Goal: Task Accomplishment & Management: Manage account settings

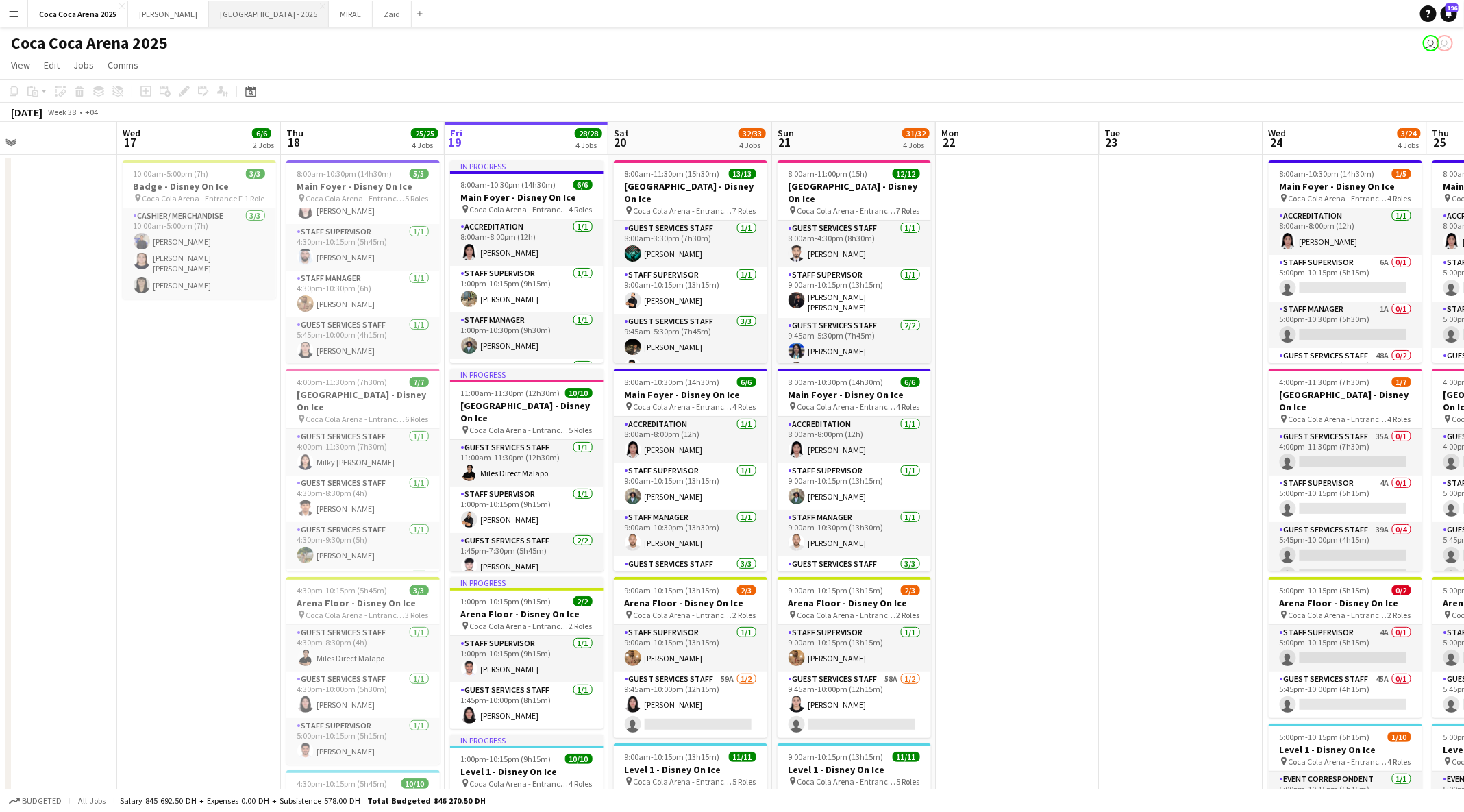
click at [215, 21] on button "Etihad Arena - 2025 Close" at bounding box center [269, 14] width 120 height 27
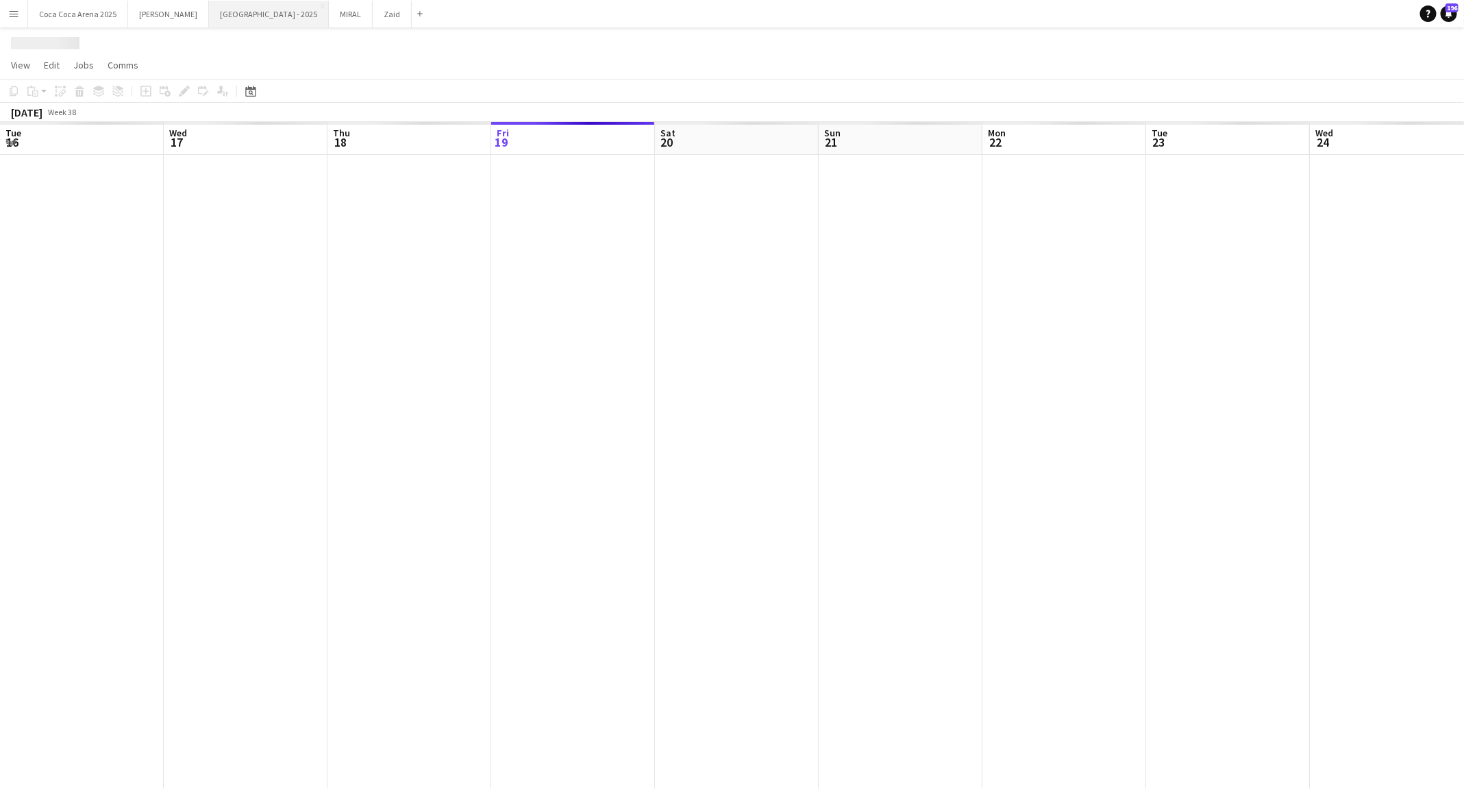
scroll to position [0, 327]
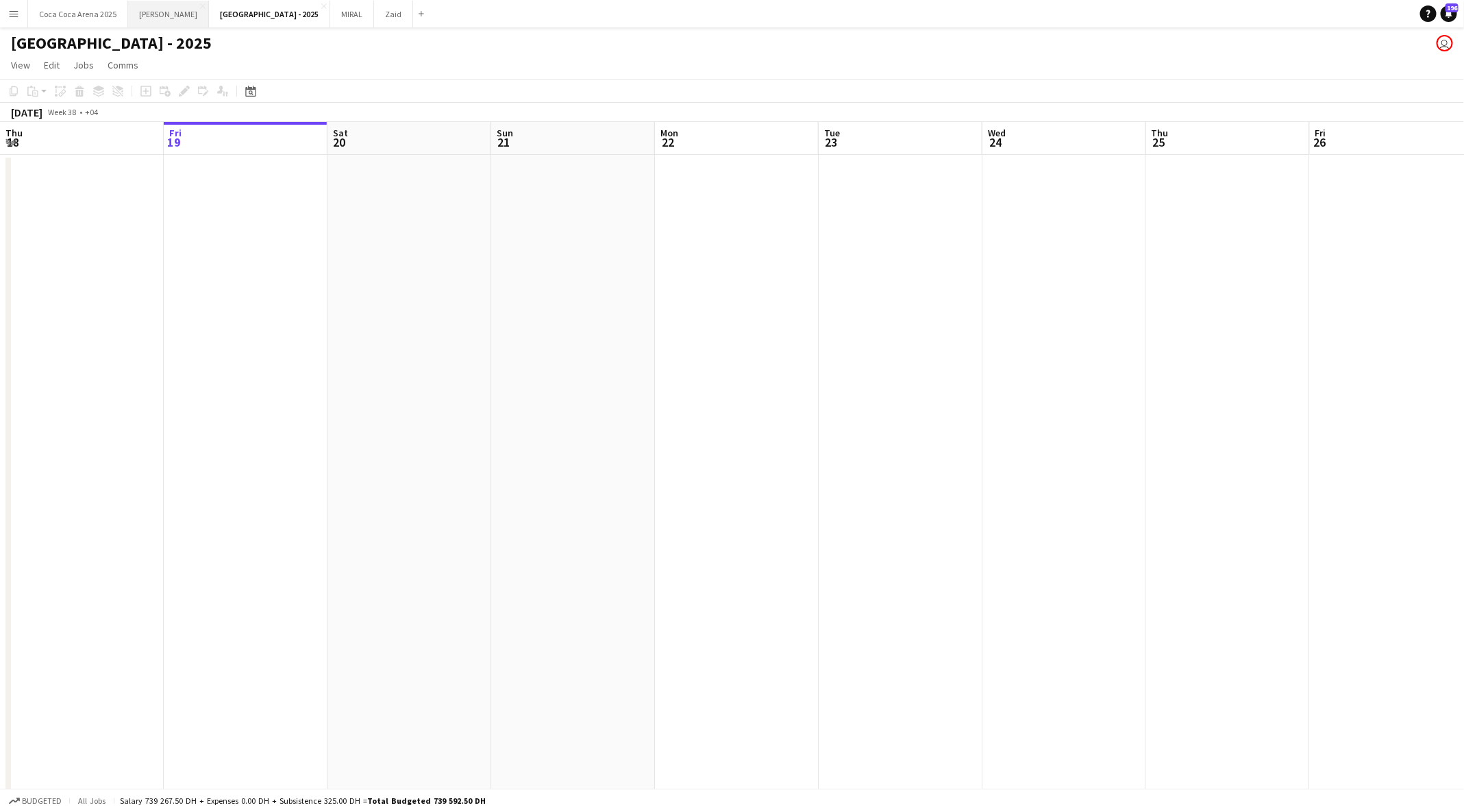
click at [152, 19] on button "Kate Close" at bounding box center [168, 14] width 81 height 27
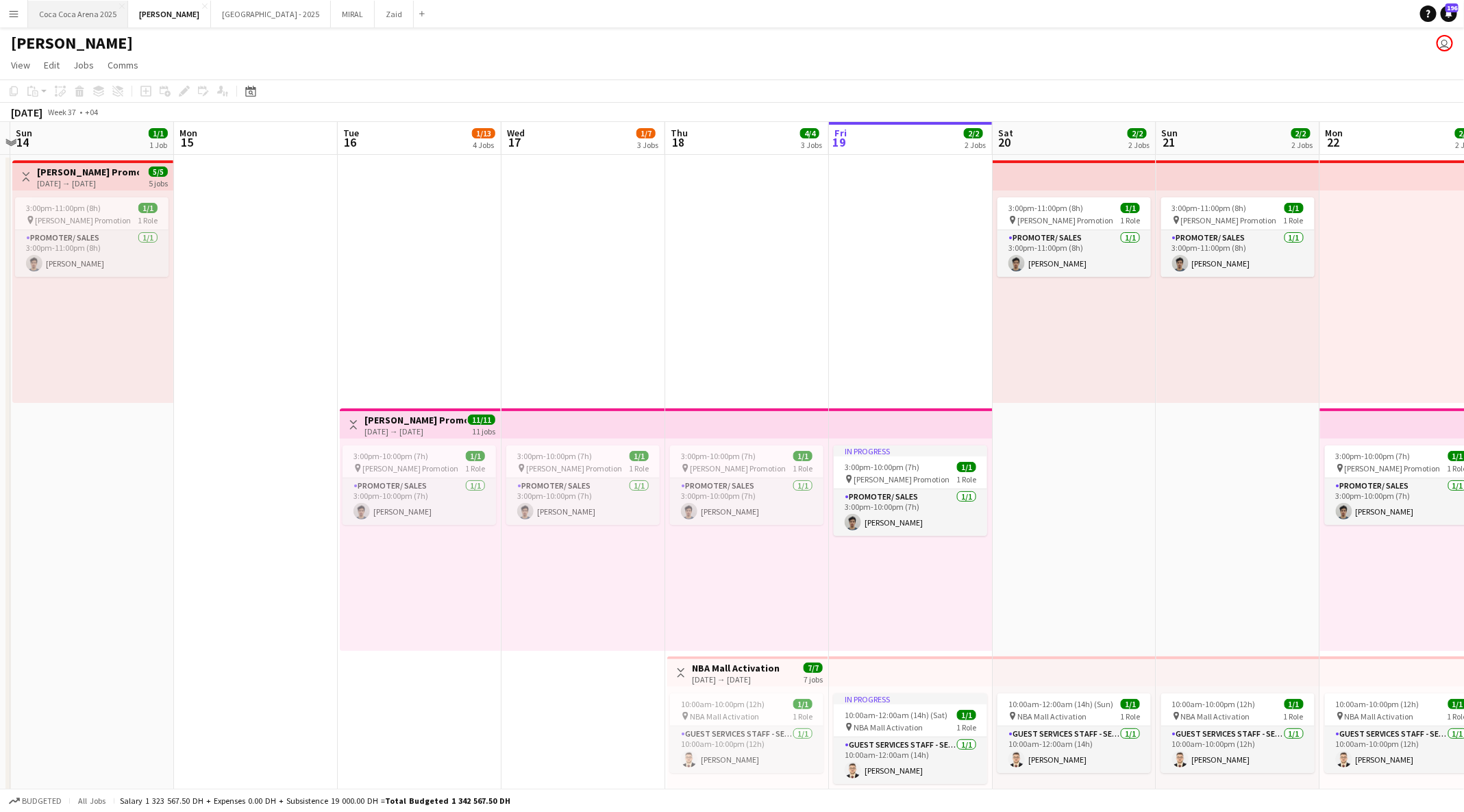
click at [111, 14] on button "Coca Coca Arena 2025 Close" at bounding box center [78, 14] width 100 height 27
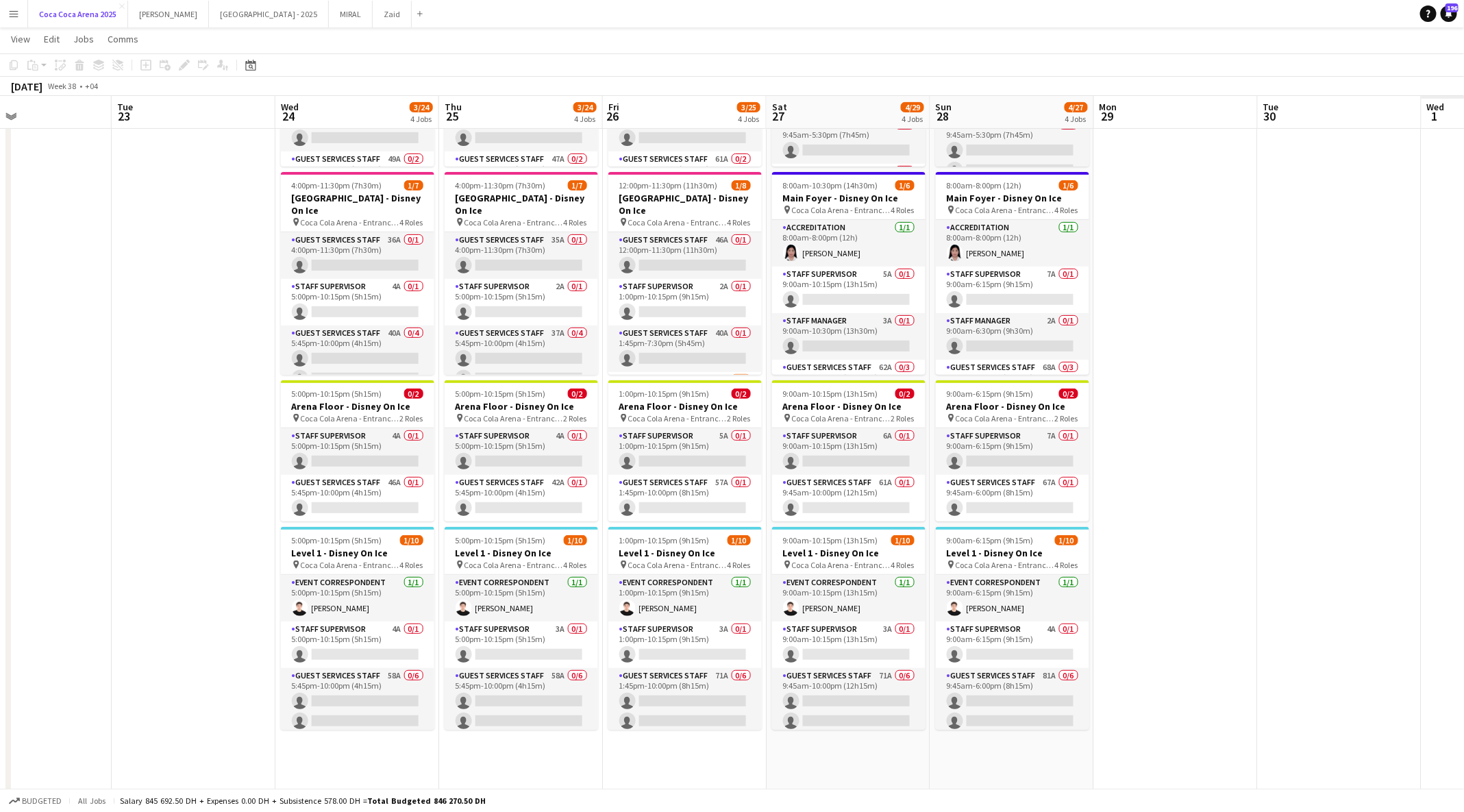
scroll to position [0, 422]
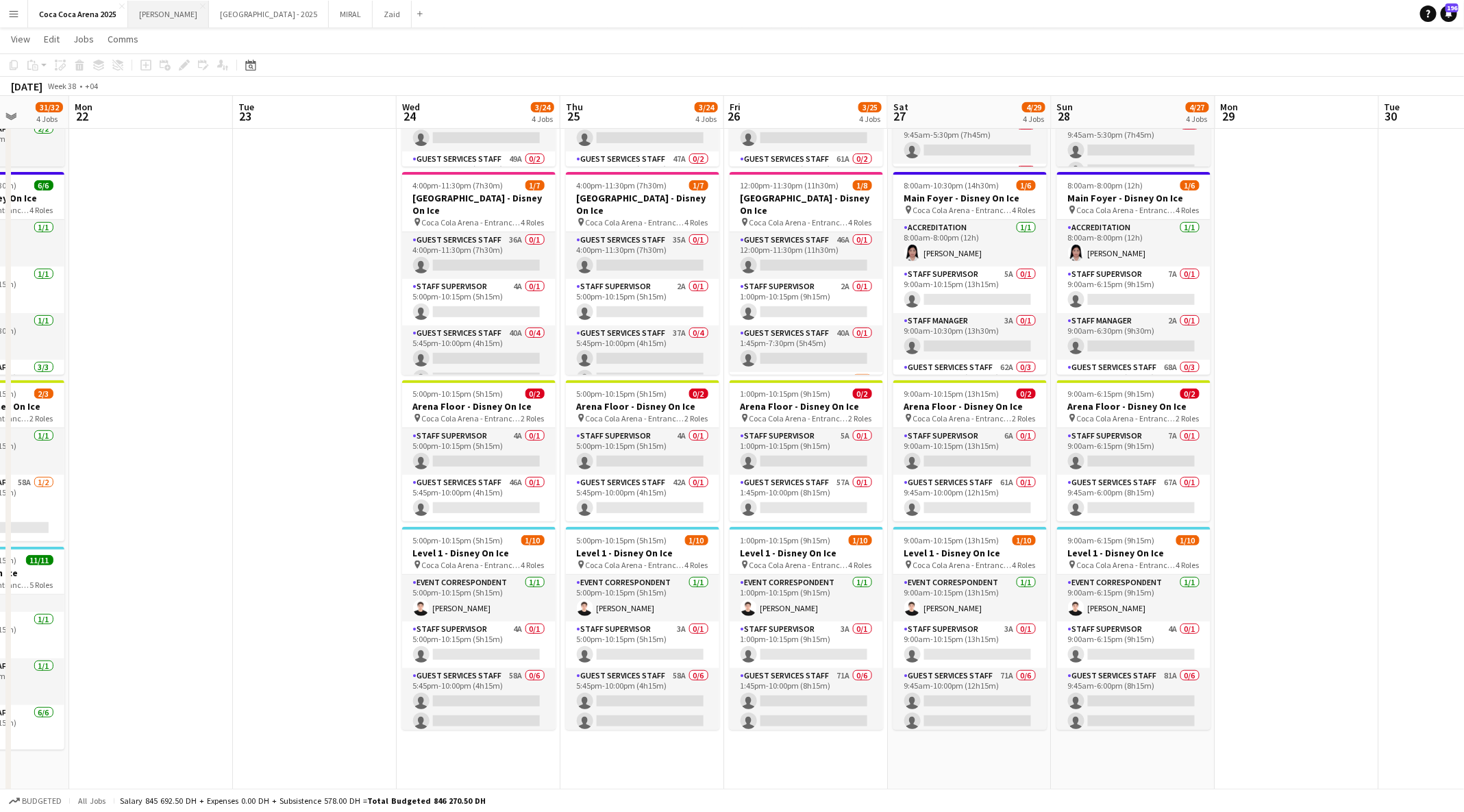
click at [144, 19] on button "Kate Close" at bounding box center [168, 14] width 81 height 27
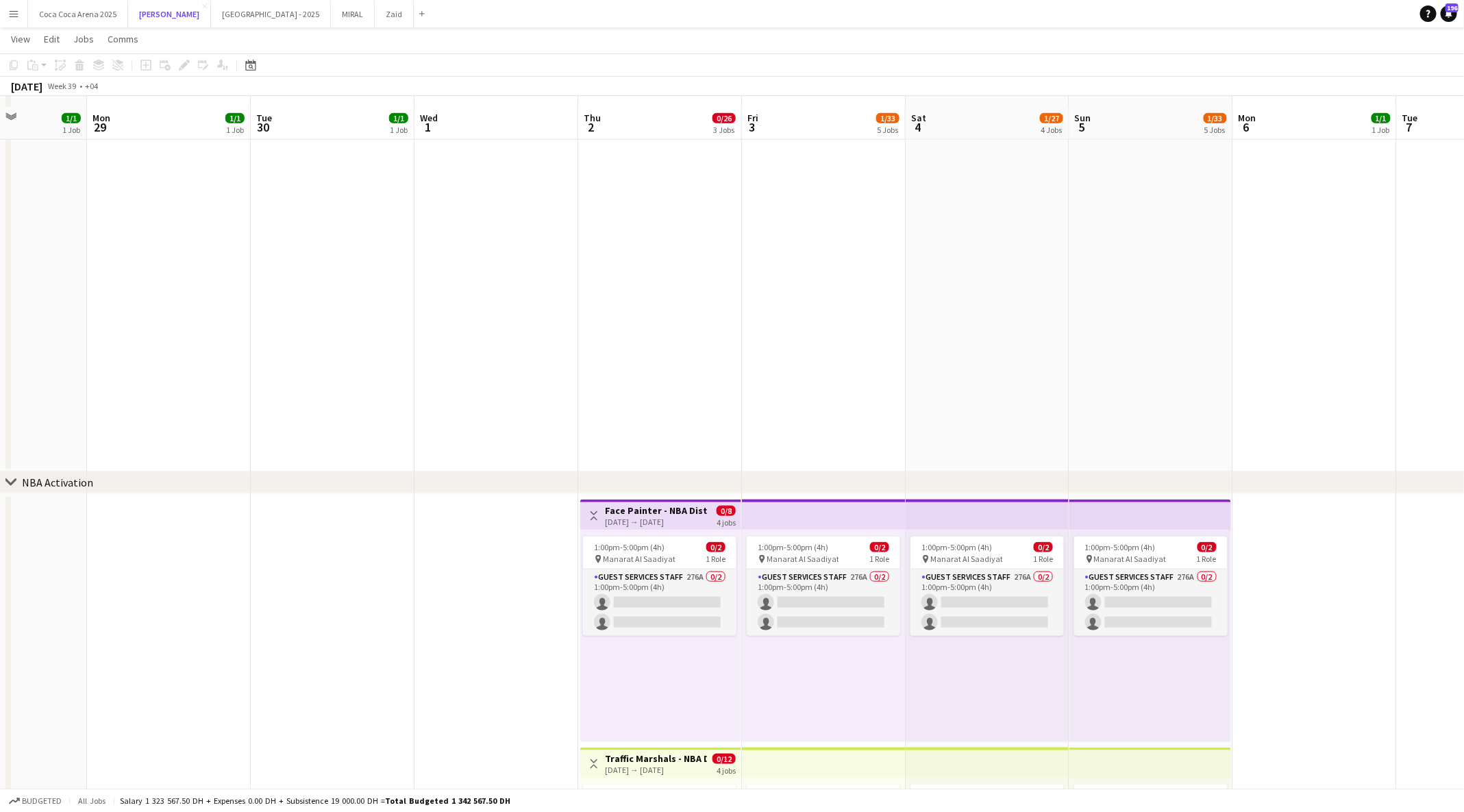
scroll to position [643, 0]
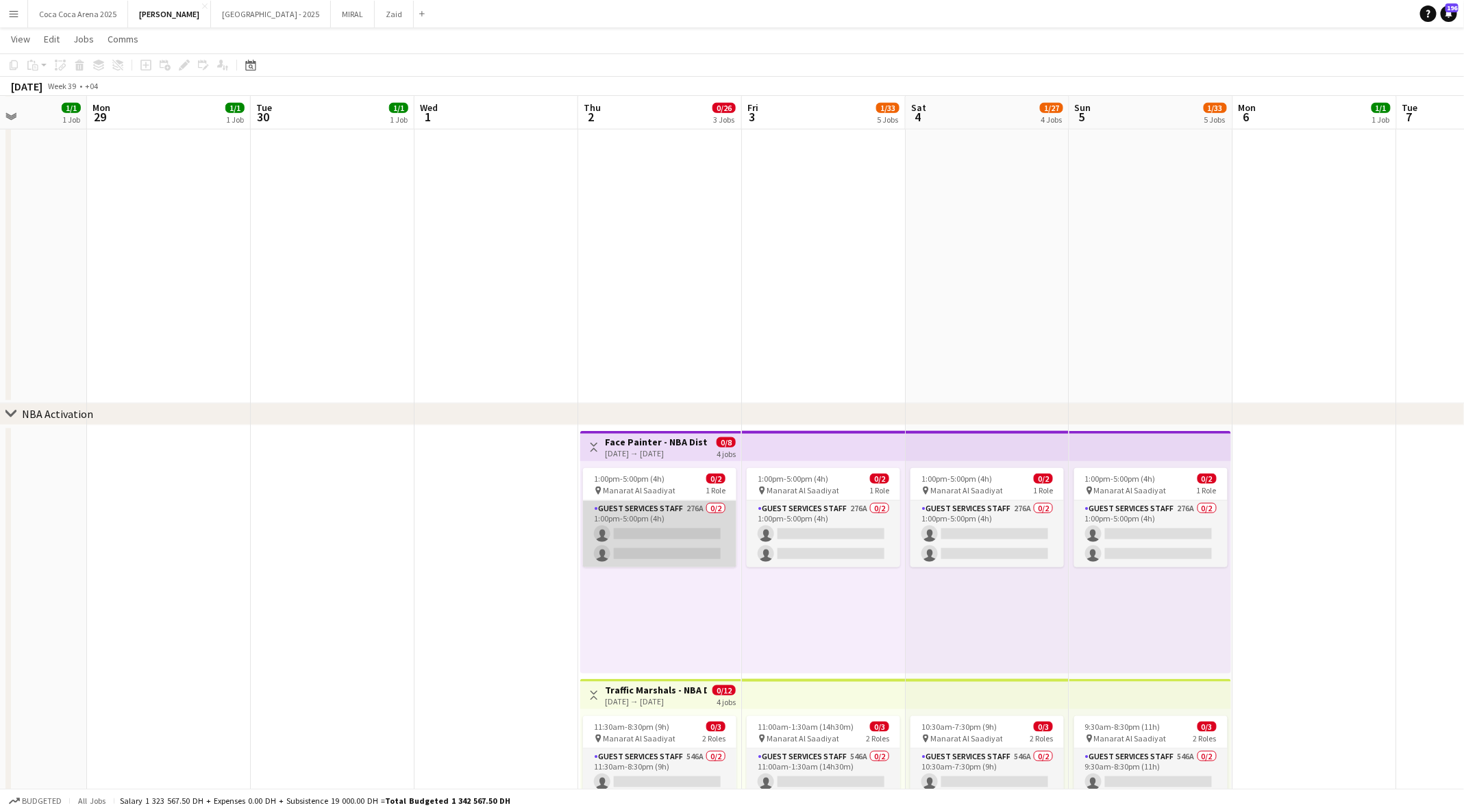
click at [656, 547] on app-card-role "Guest Services Staff 276A 0/2 1:00pm-5:00pm (4h) single-neutral-actions single-…" at bounding box center [660, 533] width 154 height 67
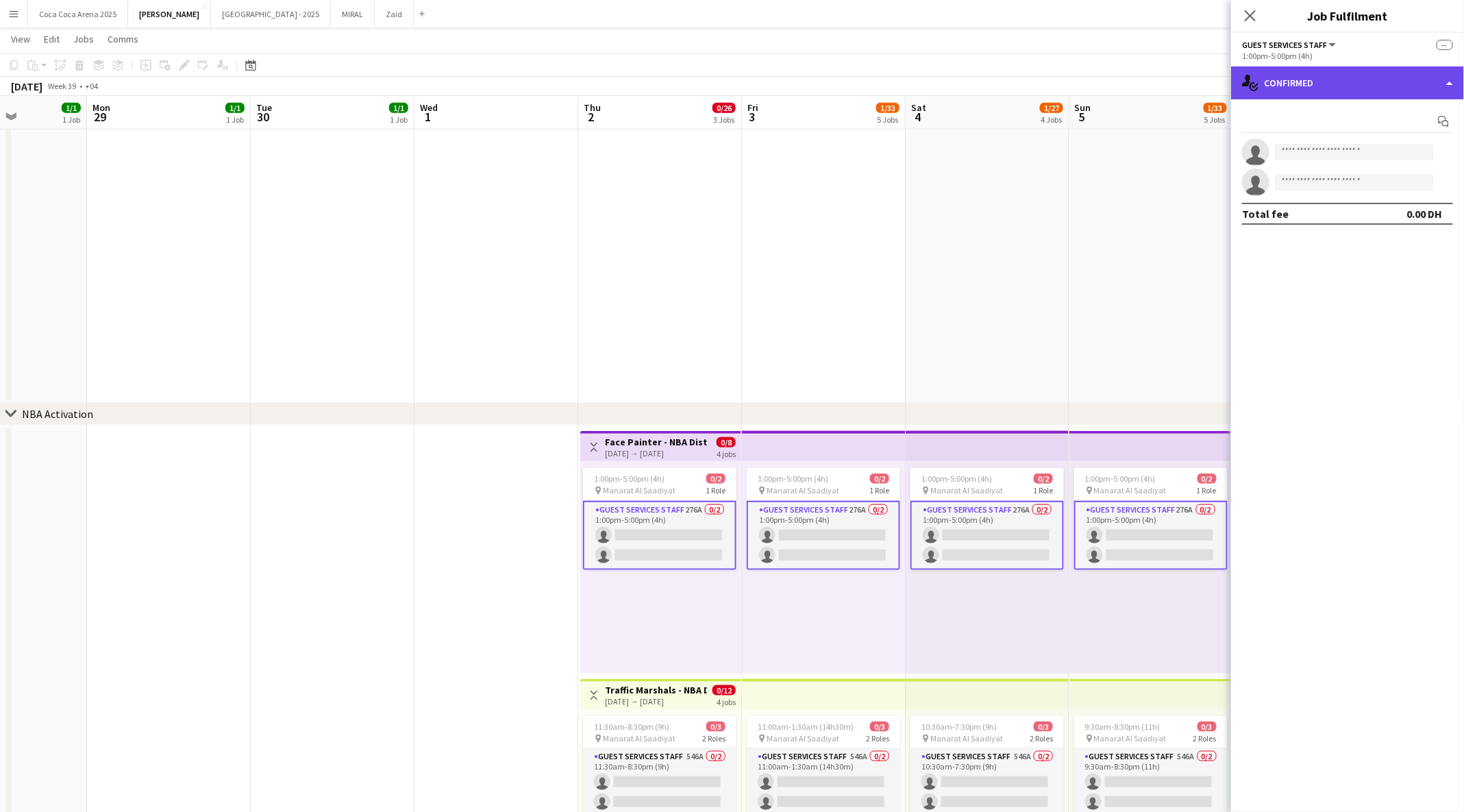
click at [1275, 75] on div "single-neutral-actions-check-2 Confirmed" at bounding box center [1348, 83] width 233 height 33
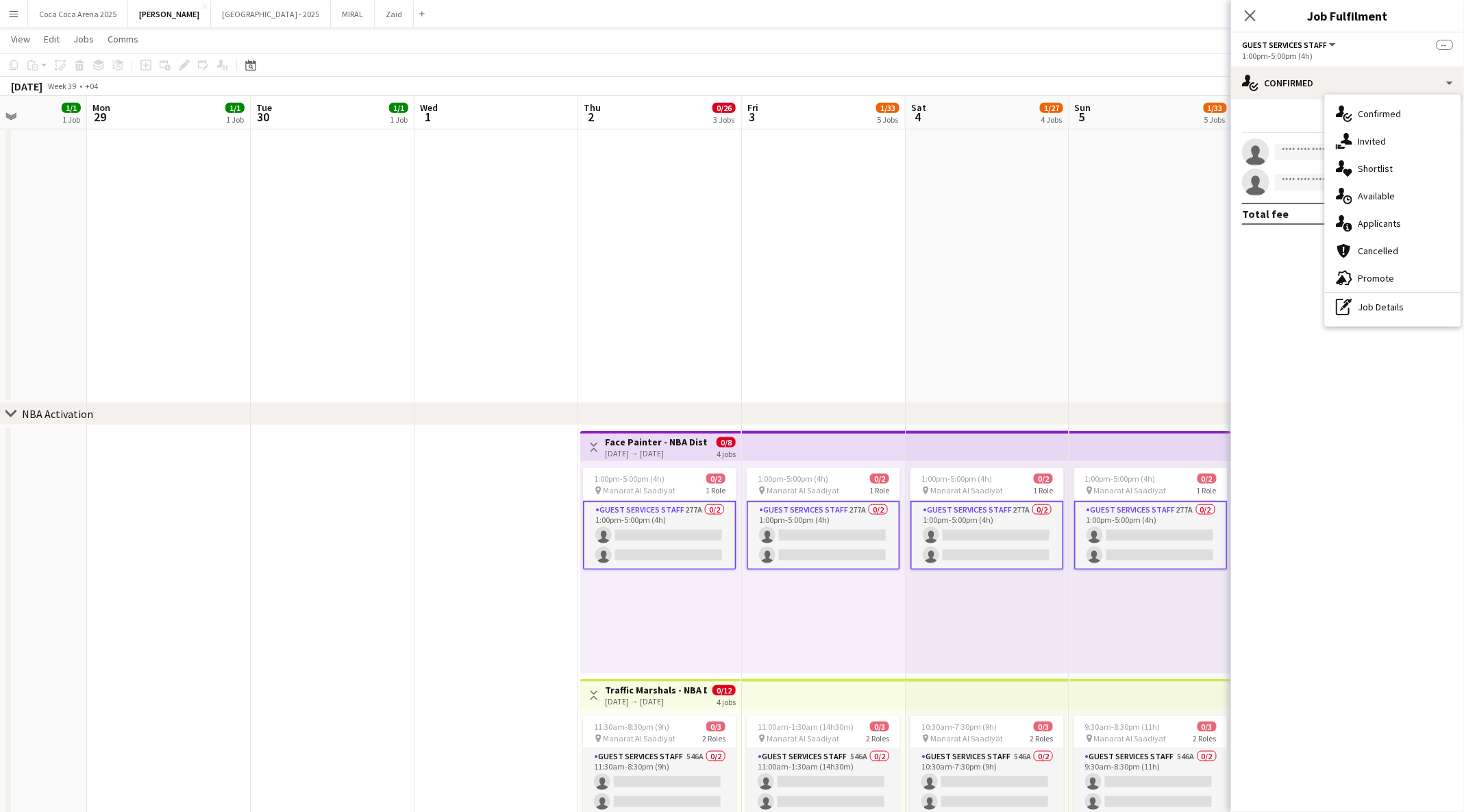
click at [1301, 253] on mat-expansion-panel "check Confirmed Start chat single-neutral-actions single-neutral-actions Total …" at bounding box center [1348, 455] width 233 height 712
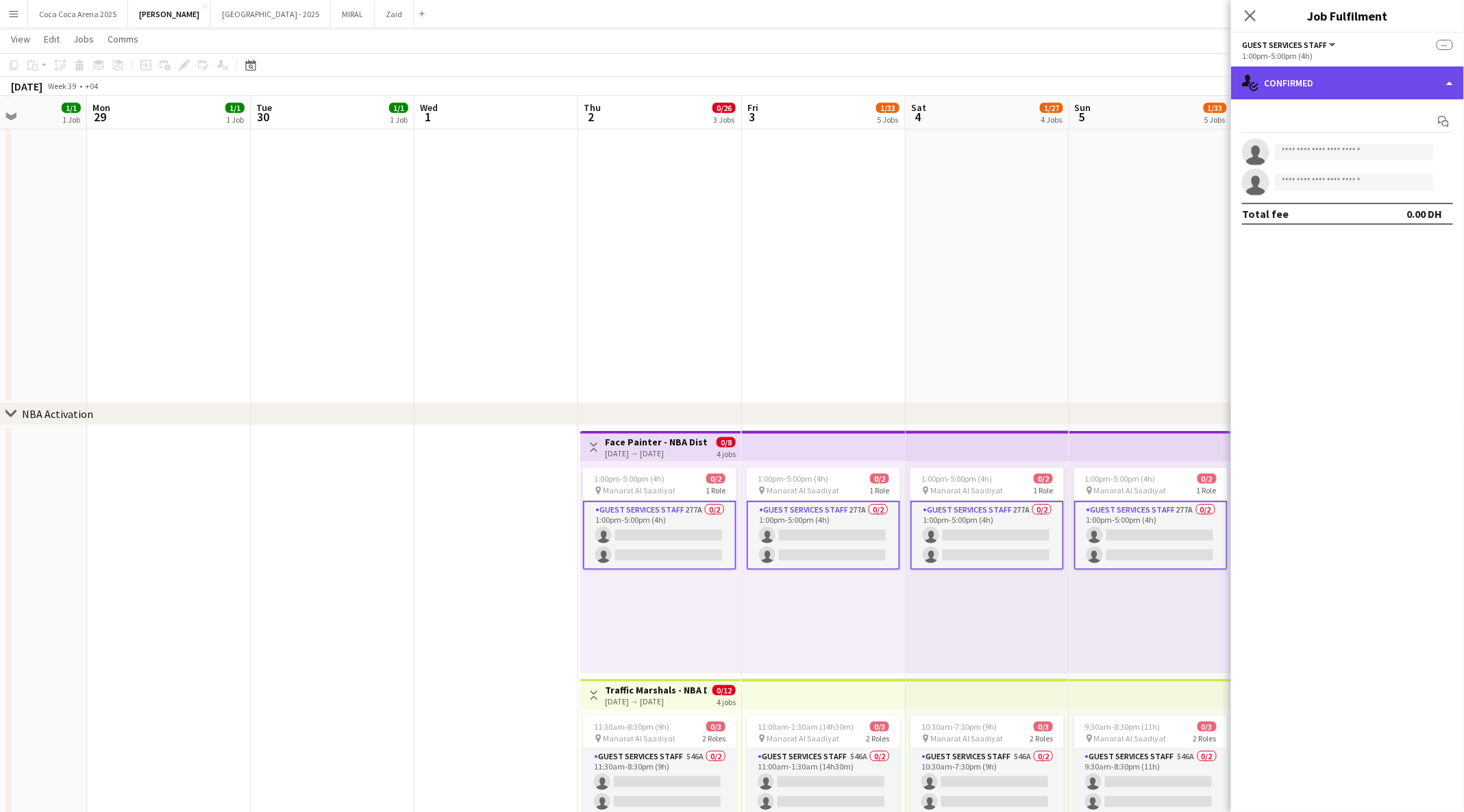
click at [1310, 85] on div "single-neutral-actions-check-2 Confirmed" at bounding box center [1348, 83] width 233 height 33
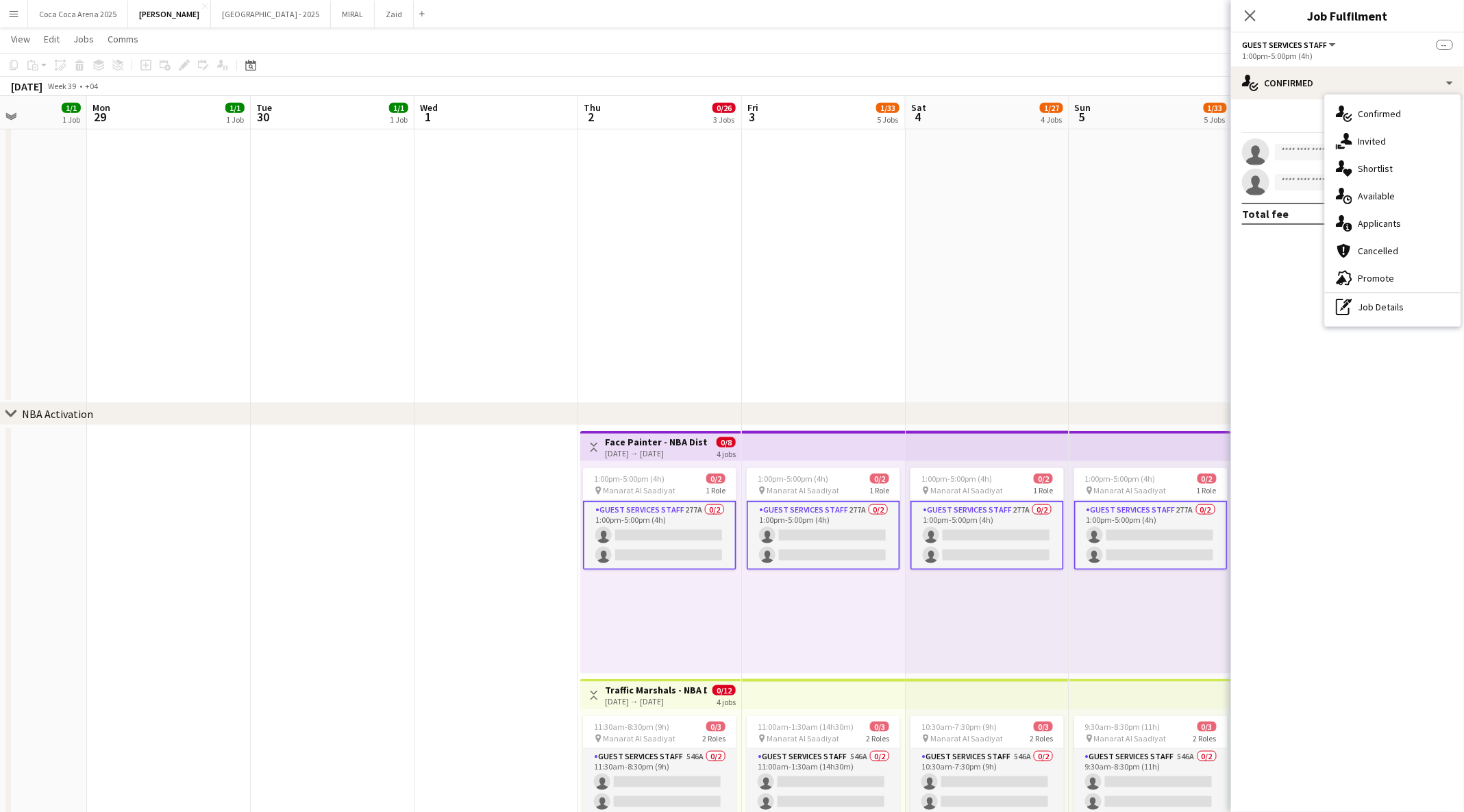
click at [1311, 129] on div "Start chat" at bounding box center [1348, 121] width 211 height 22
click at [1298, 164] on app-invite-slot "single-neutral-actions" at bounding box center [1348, 152] width 233 height 27
click at [1274, 114] on div "Start chat" at bounding box center [1348, 121] width 211 height 22
click at [648, 513] on app-card-role "Guest Services Staff 277A 0/2 1:00pm-5:00pm (4h) single-neutral-actions single-…" at bounding box center [660, 535] width 154 height 69
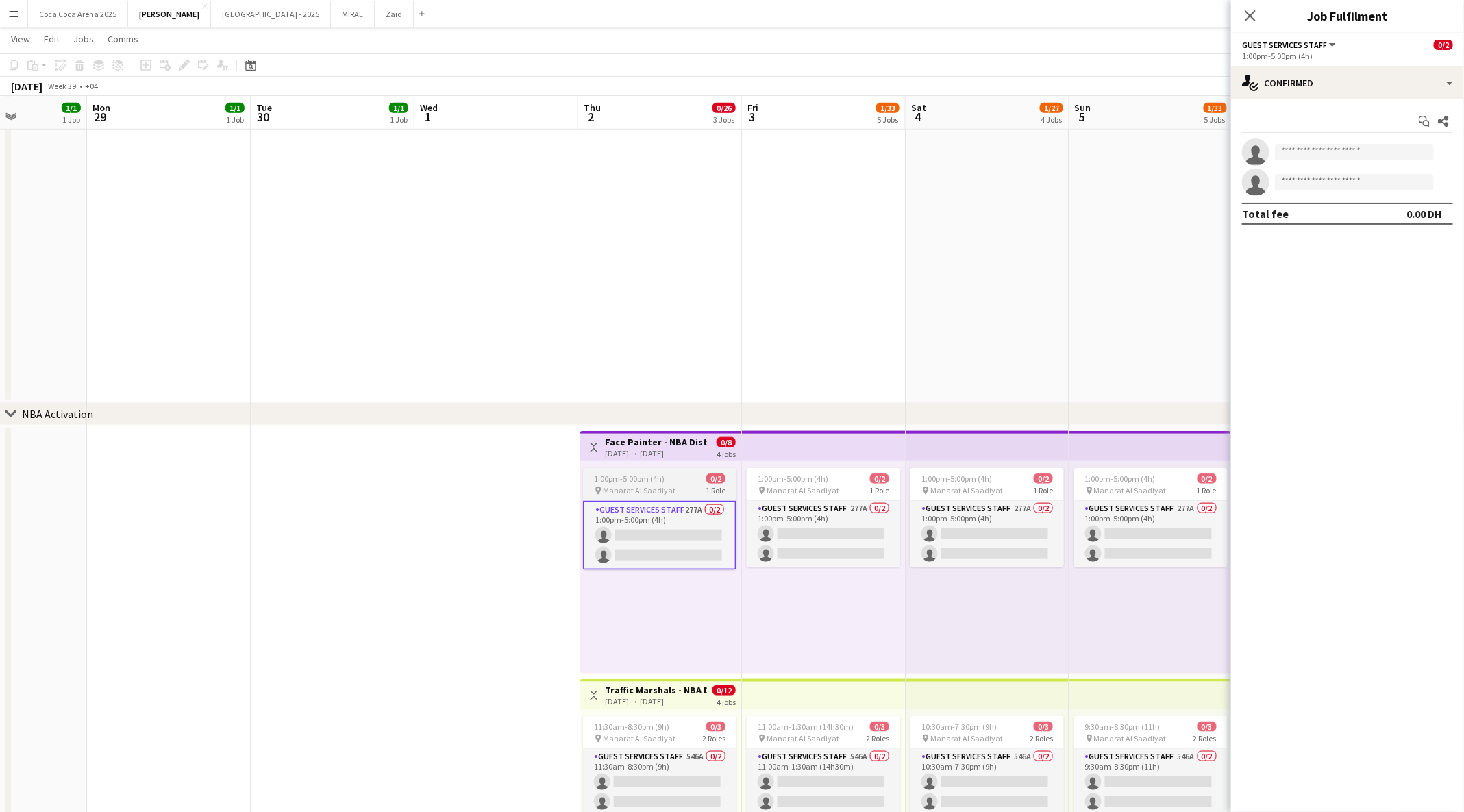
click at [639, 490] on span "Manarat Al Saadiyat" at bounding box center [639, 490] width 73 height 10
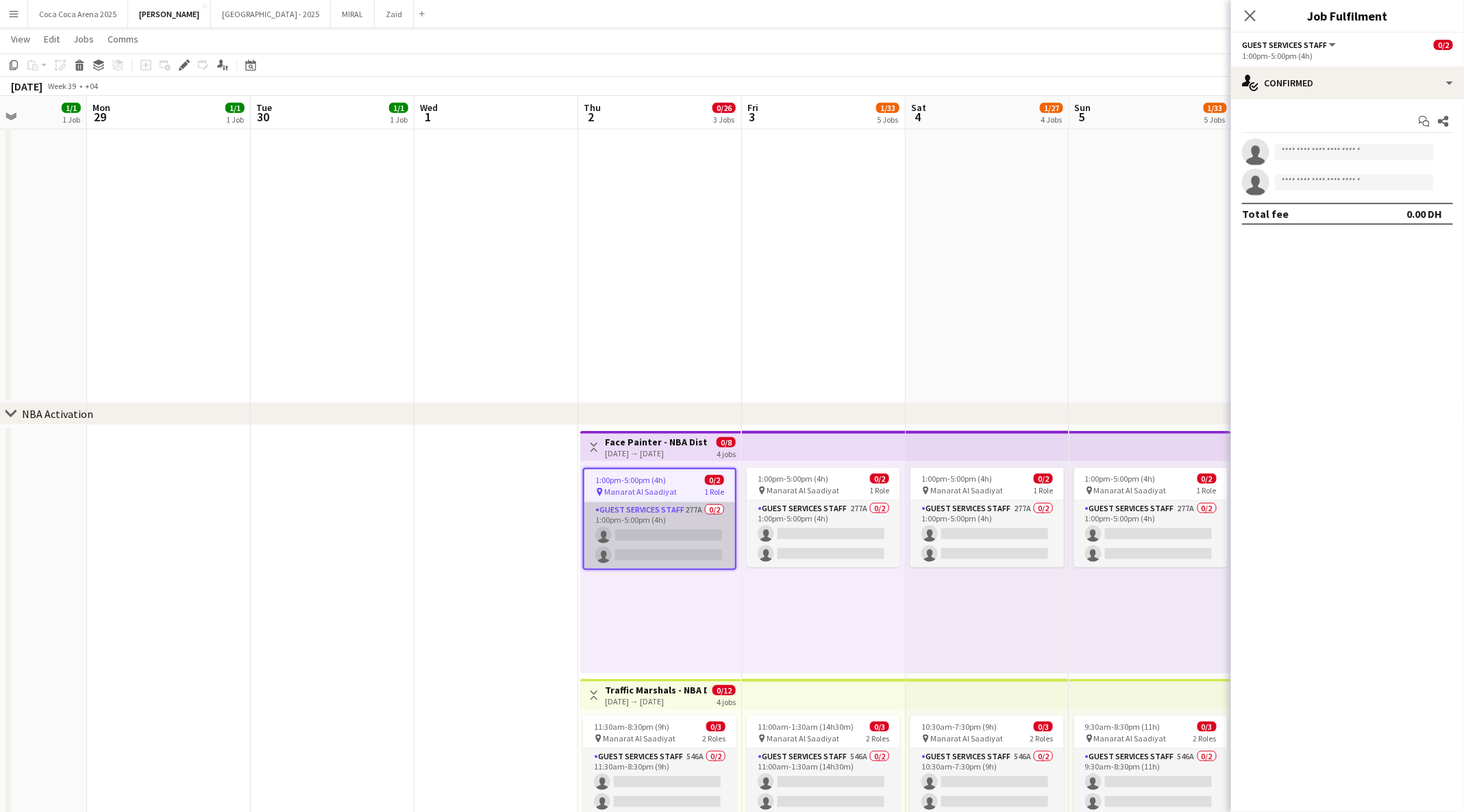
click at [643, 530] on app-card-role "Guest Services Staff 277A 0/2 1:00pm-5:00pm (4h) single-neutral-actions single-…" at bounding box center [660, 535] width 151 height 67
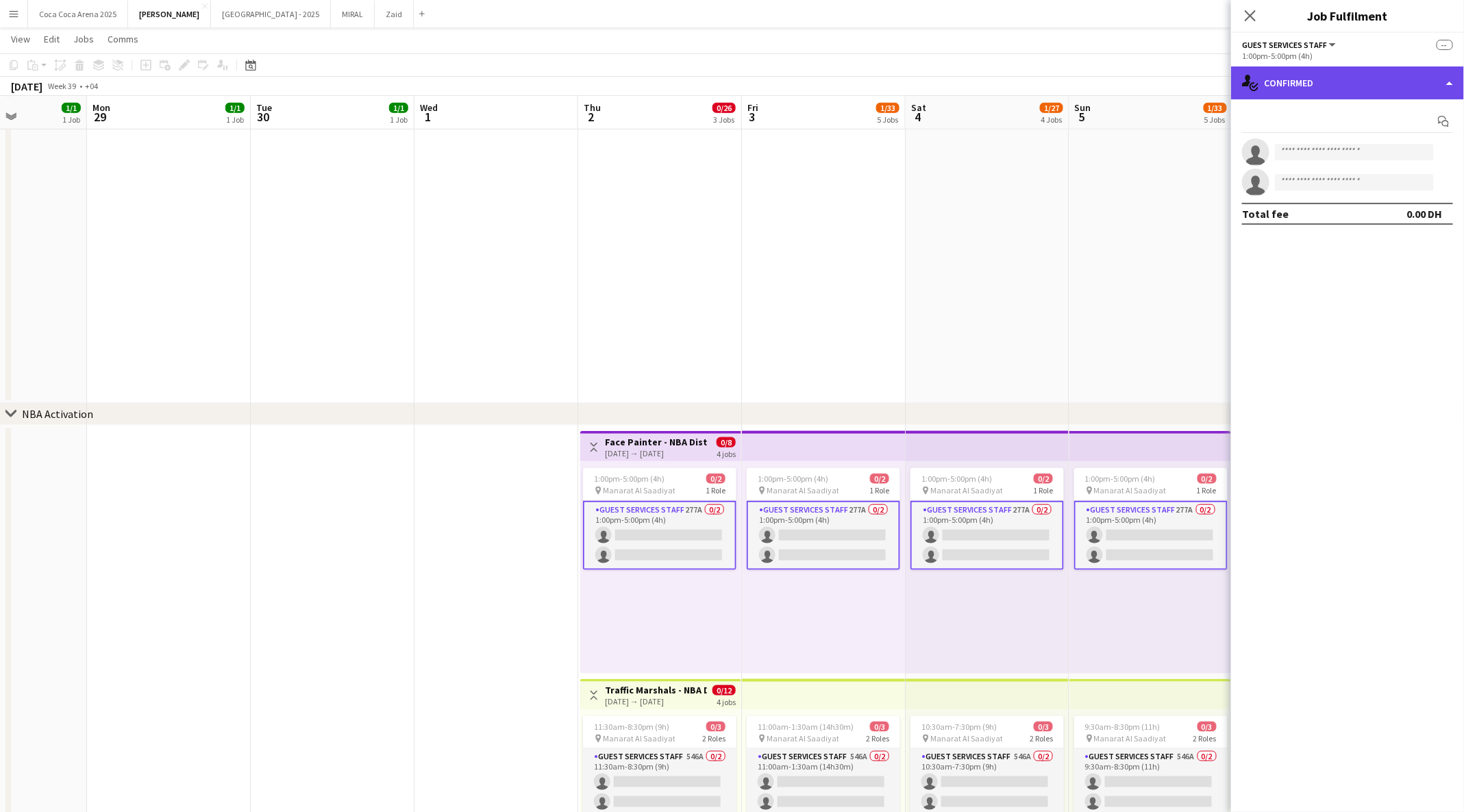
click at [1329, 84] on div "single-neutral-actions-check-2 Confirmed" at bounding box center [1348, 83] width 233 height 33
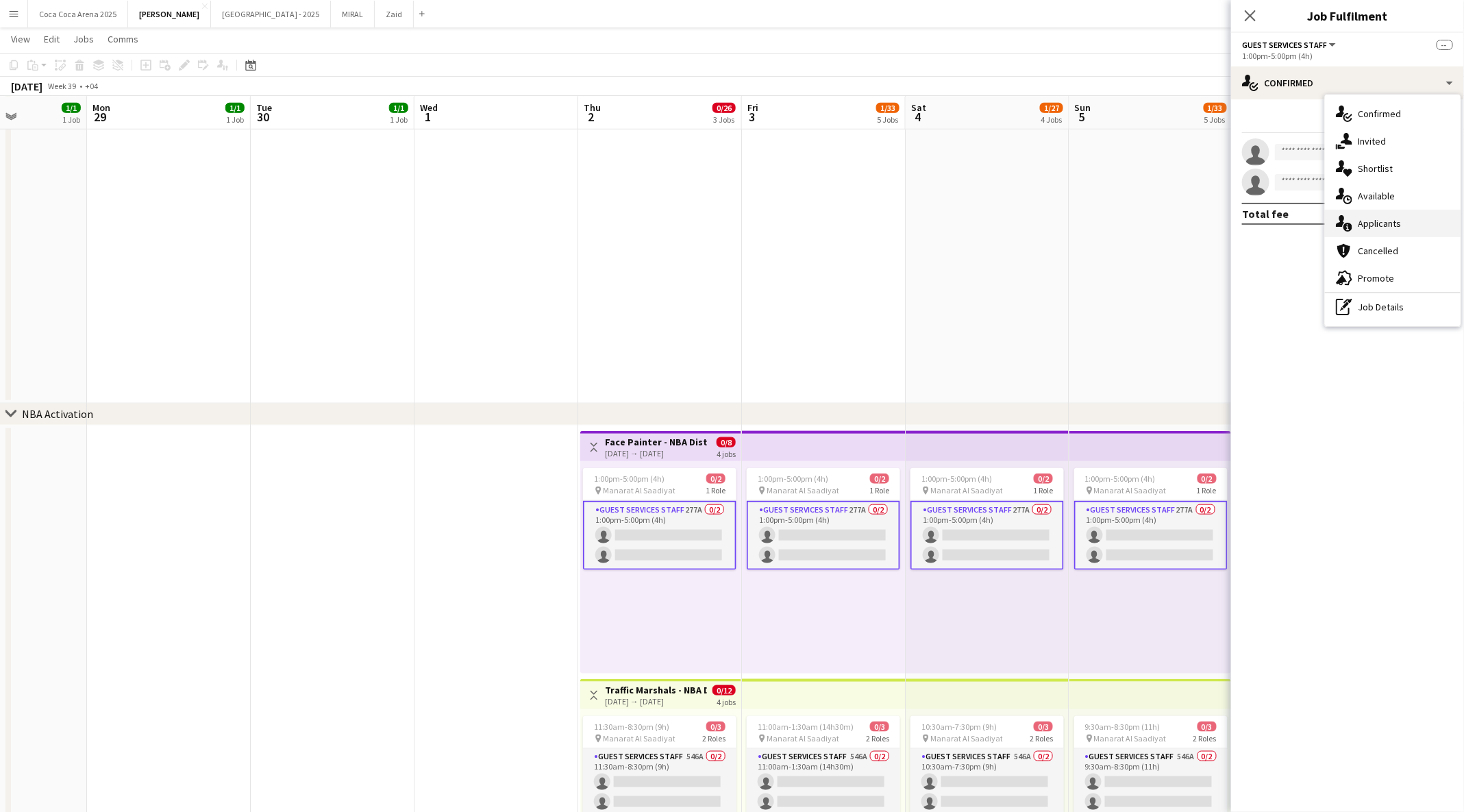
click at [1383, 218] on span "Applicants" at bounding box center [1379, 223] width 43 height 12
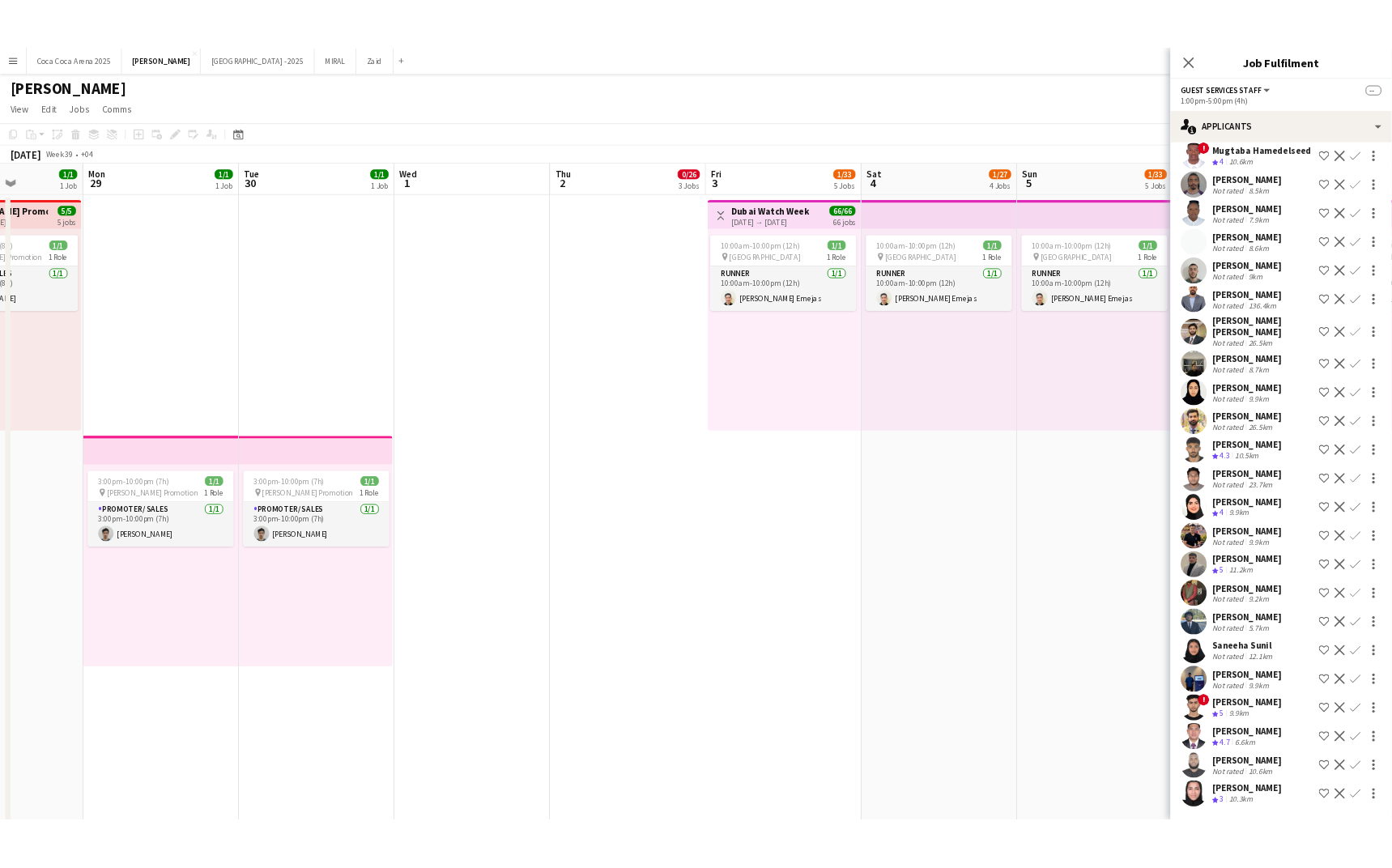
scroll to position [0, 0]
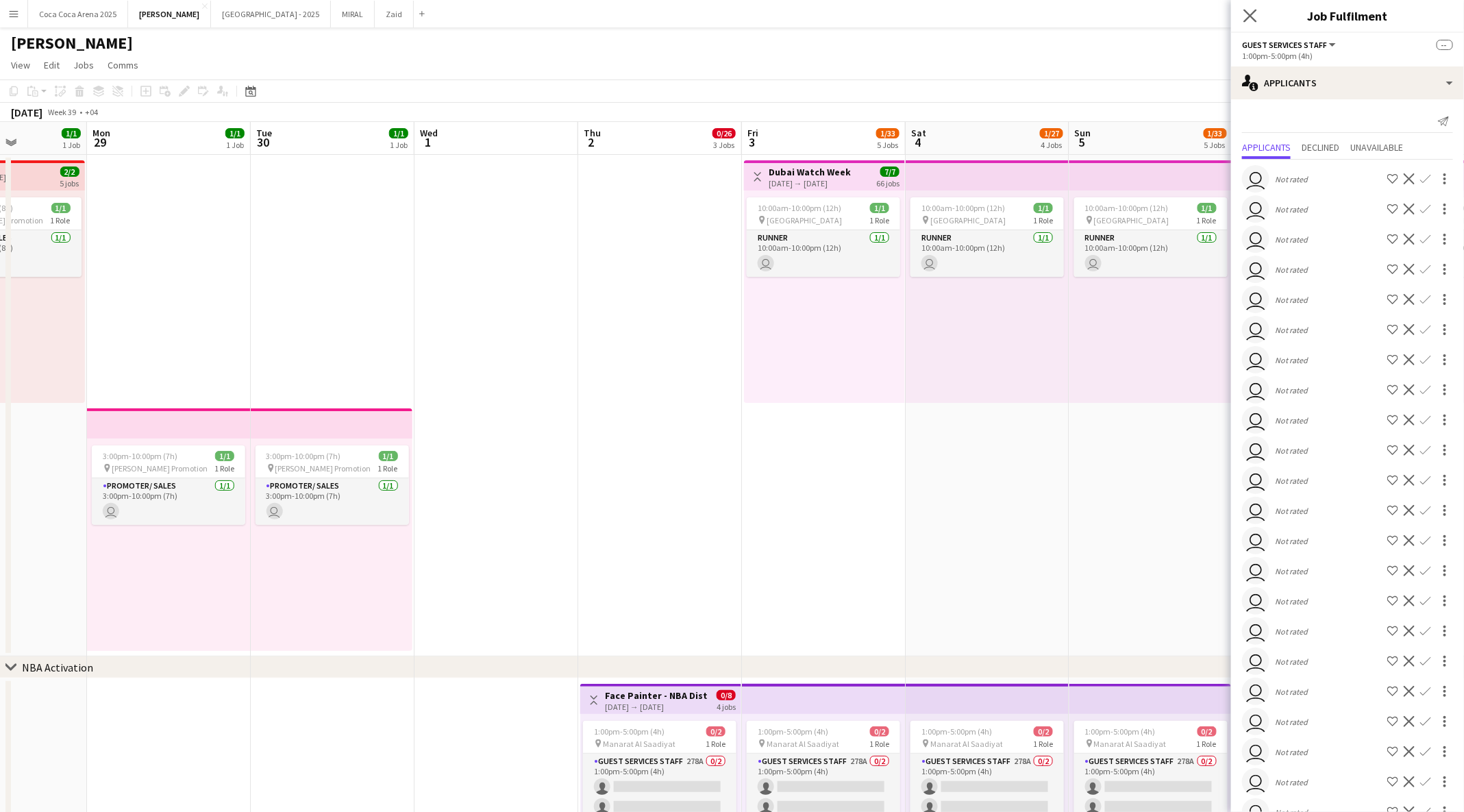
click at [1250, 22] on icon "Close pop-in" at bounding box center [1250, 15] width 13 height 13
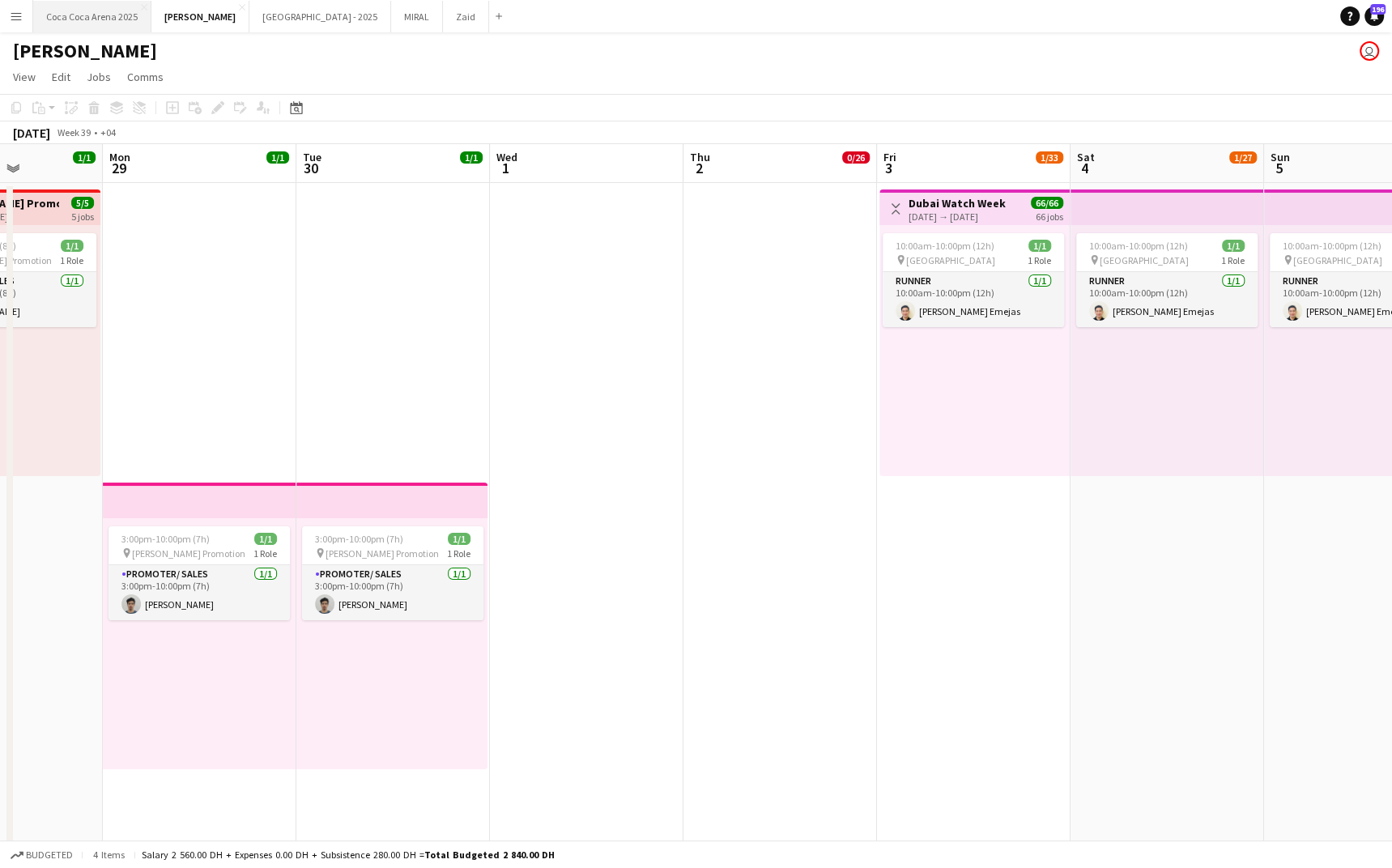
click at [106, 14] on button "Coca Coca Arena 2025 Close" at bounding box center [92, 16] width 118 height 31
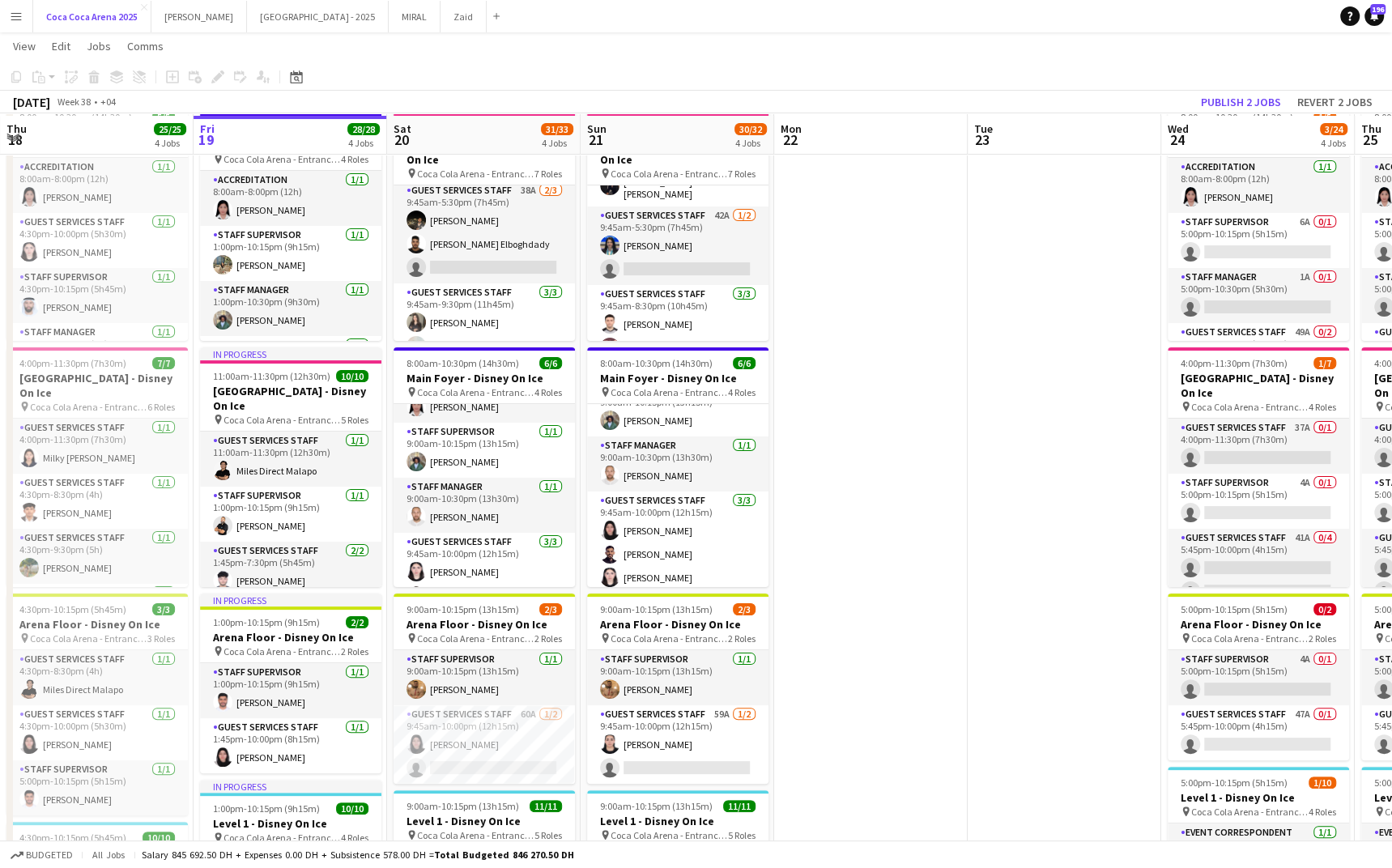
scroll to position [90, 0]
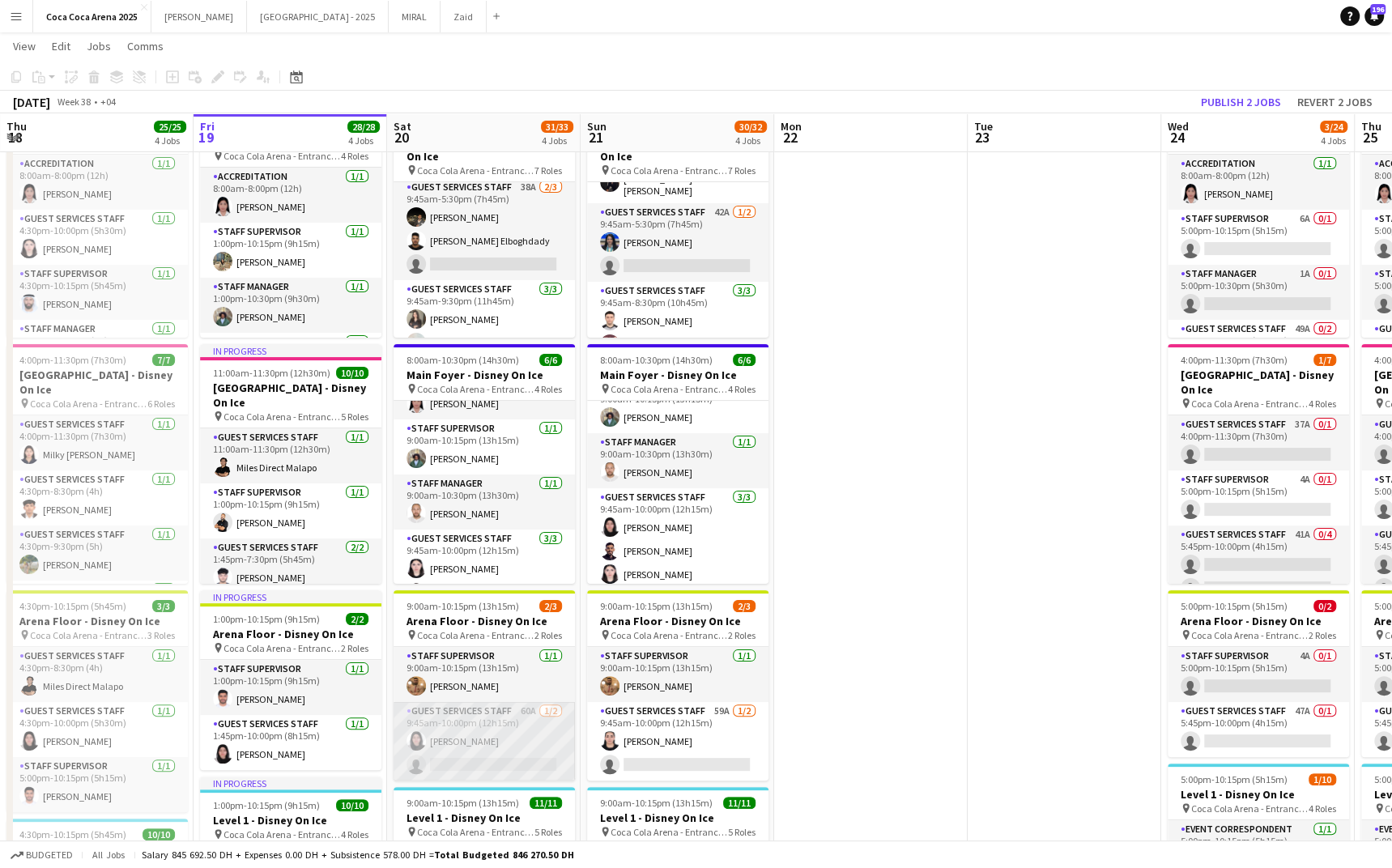
click at [491, 760] on app-card-role "Guest Services Staff 60A 1/2 9:45am-10:00pm (12h15m) Rawan Sarris single-neutra…" at bounding box center [485, 741] width 182 height 79
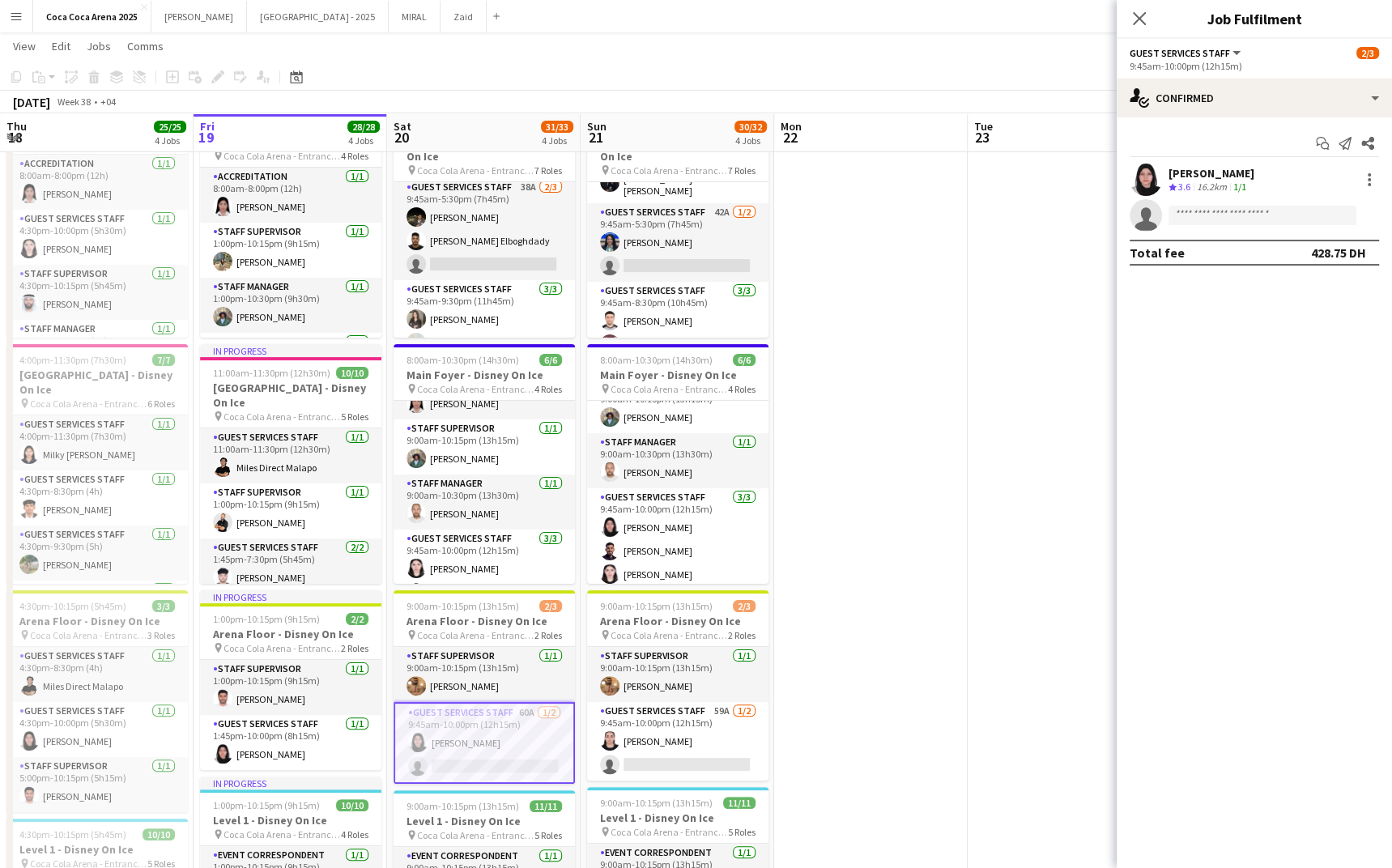
click at [525, 759] on app-card-role "Guest Services Staff 60A 1/2 9:45am-10:00pm (12h15m) Rawan Sarris single-neutra…" at bounding box center [485, 742] width 182 height 81
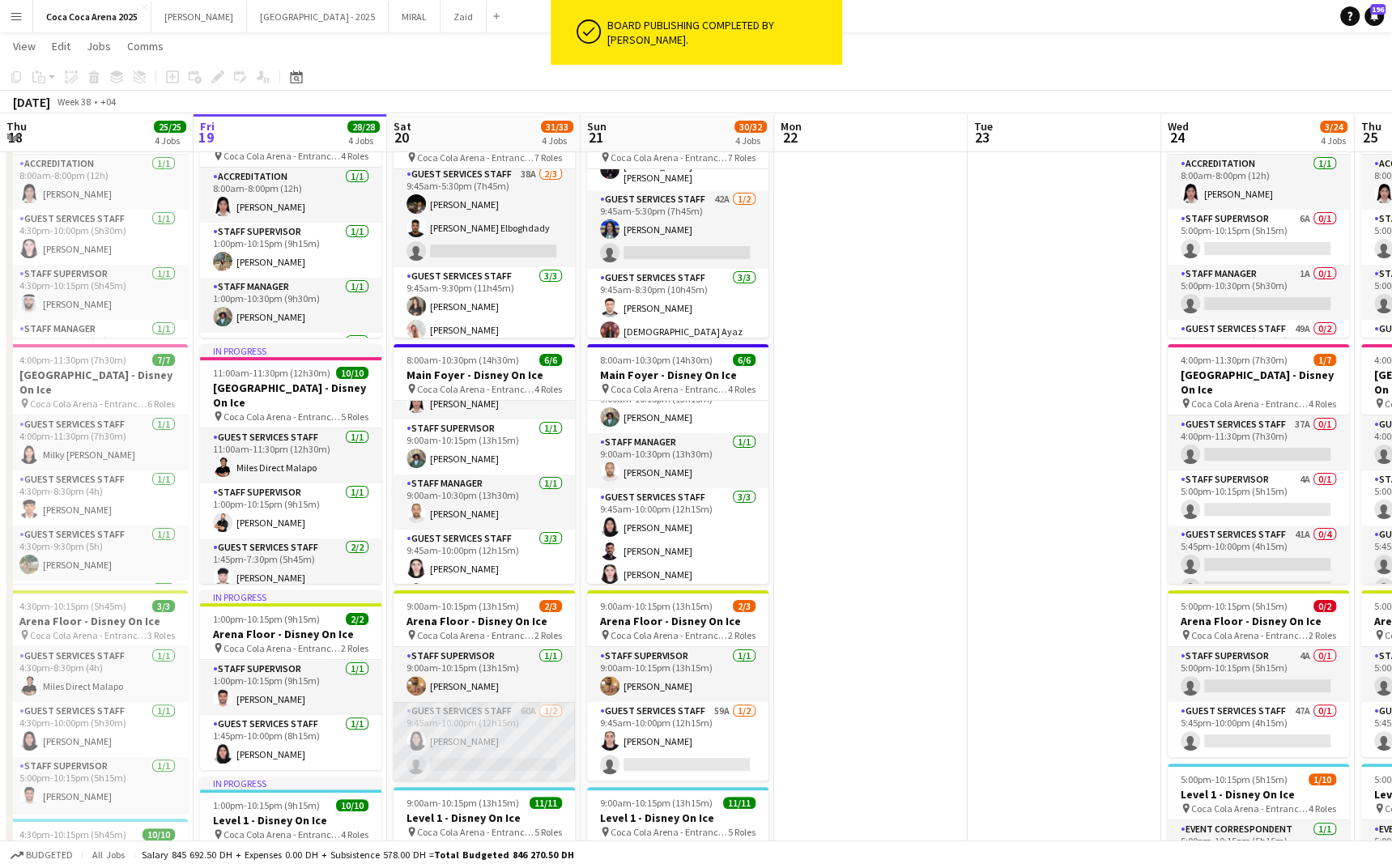
click at [502, 765] on app-card-role "Guest Services Staff 60A 1/2 9:45am-10:00pm (12h15m) Rawan Sarris single-neutra…" at bounding box center [485, 741] width 182 height 79
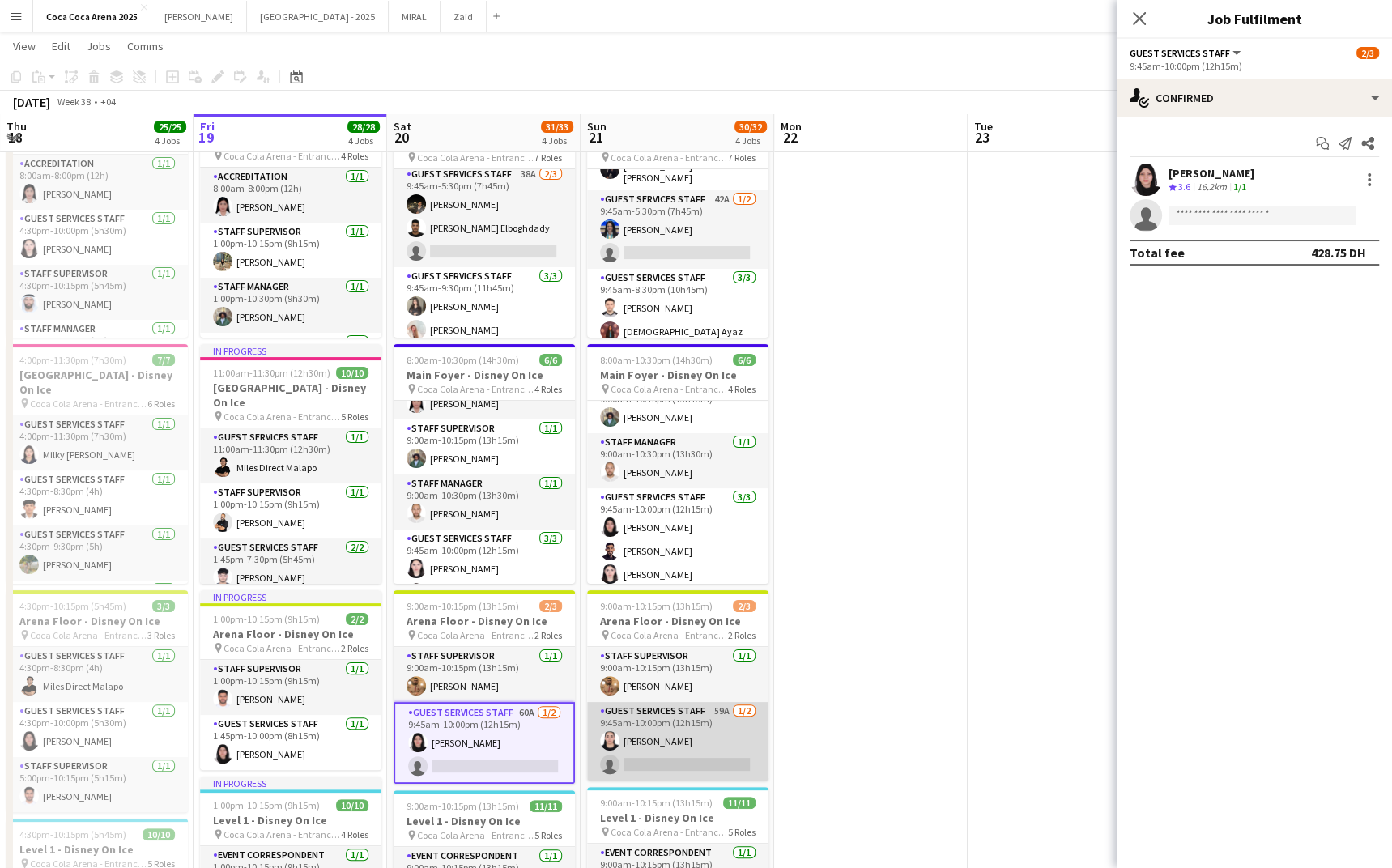
click at [661, 738] on app-card-role "Guest Services Staff 59A 1/2 9:45am-10:00pm (12h15m) Amira Mahmoud single-neutr…" at bounding box center [678, 741] width 182 height 79
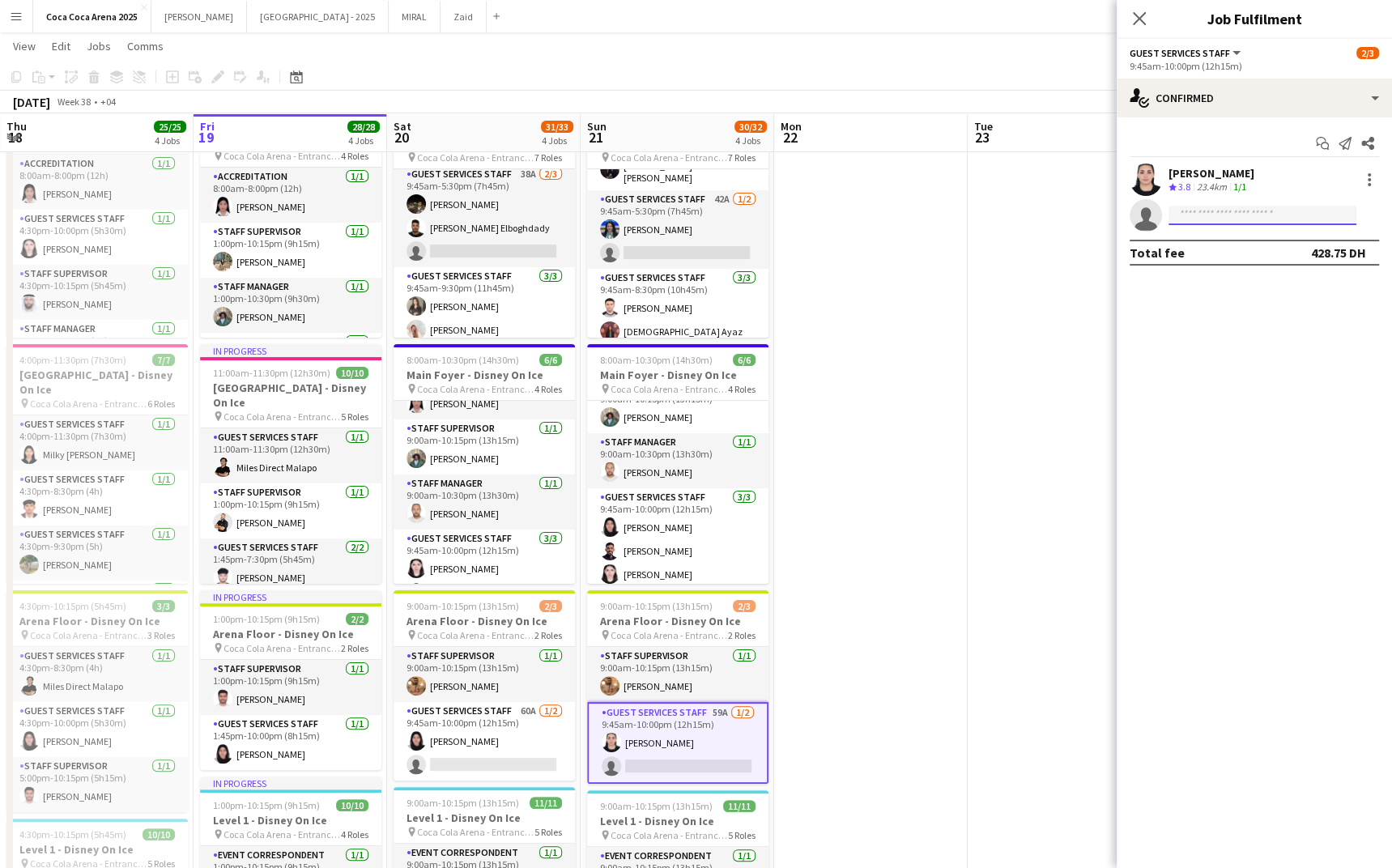
click at [1292, 221] on input at bounding box center [1262, 215] width 188 height 20
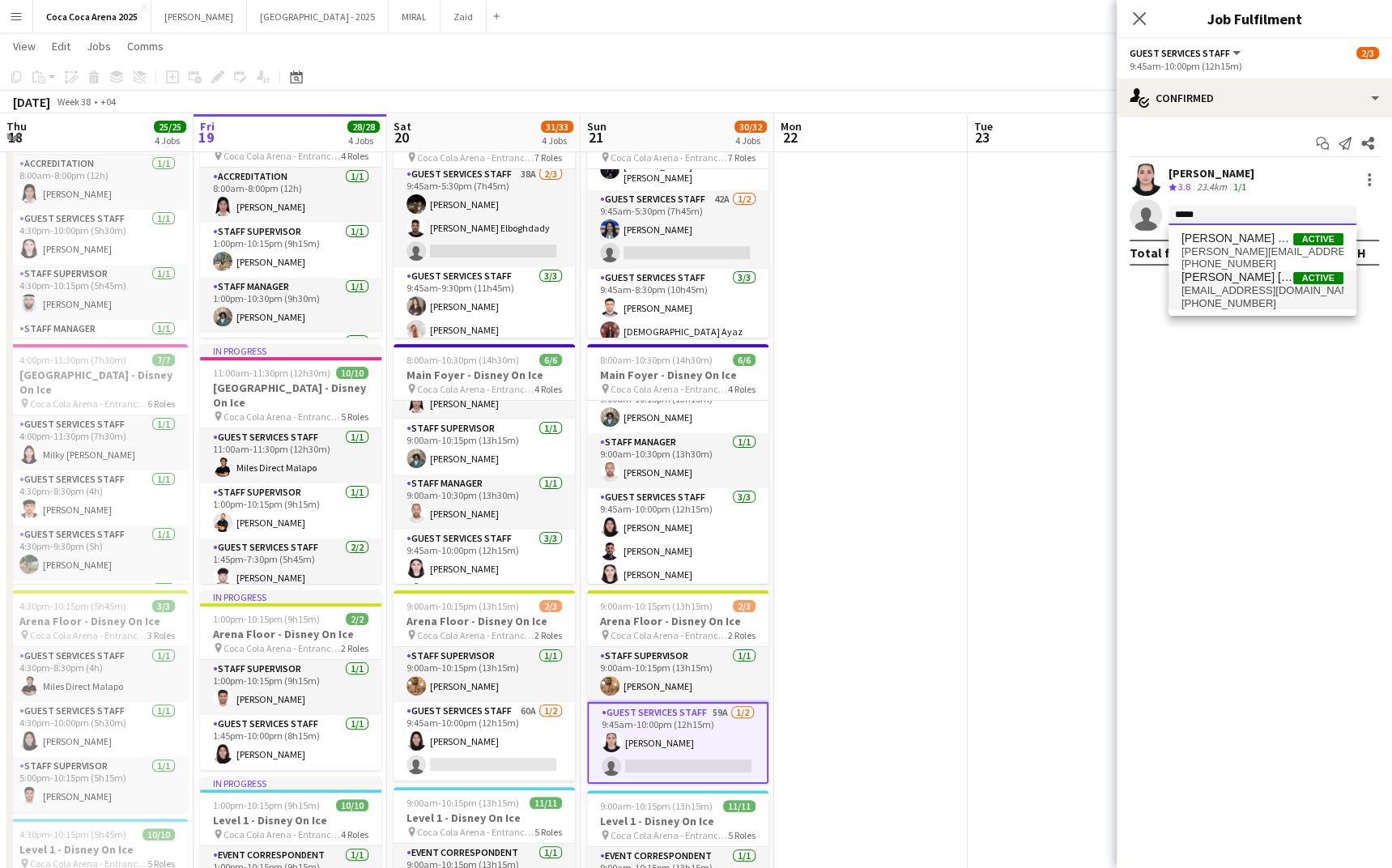
type input "*****"
click at [1259, 286] on span "robieanndavid11@gmail.com" at bounding box center [1262, 290] width 162 height 13
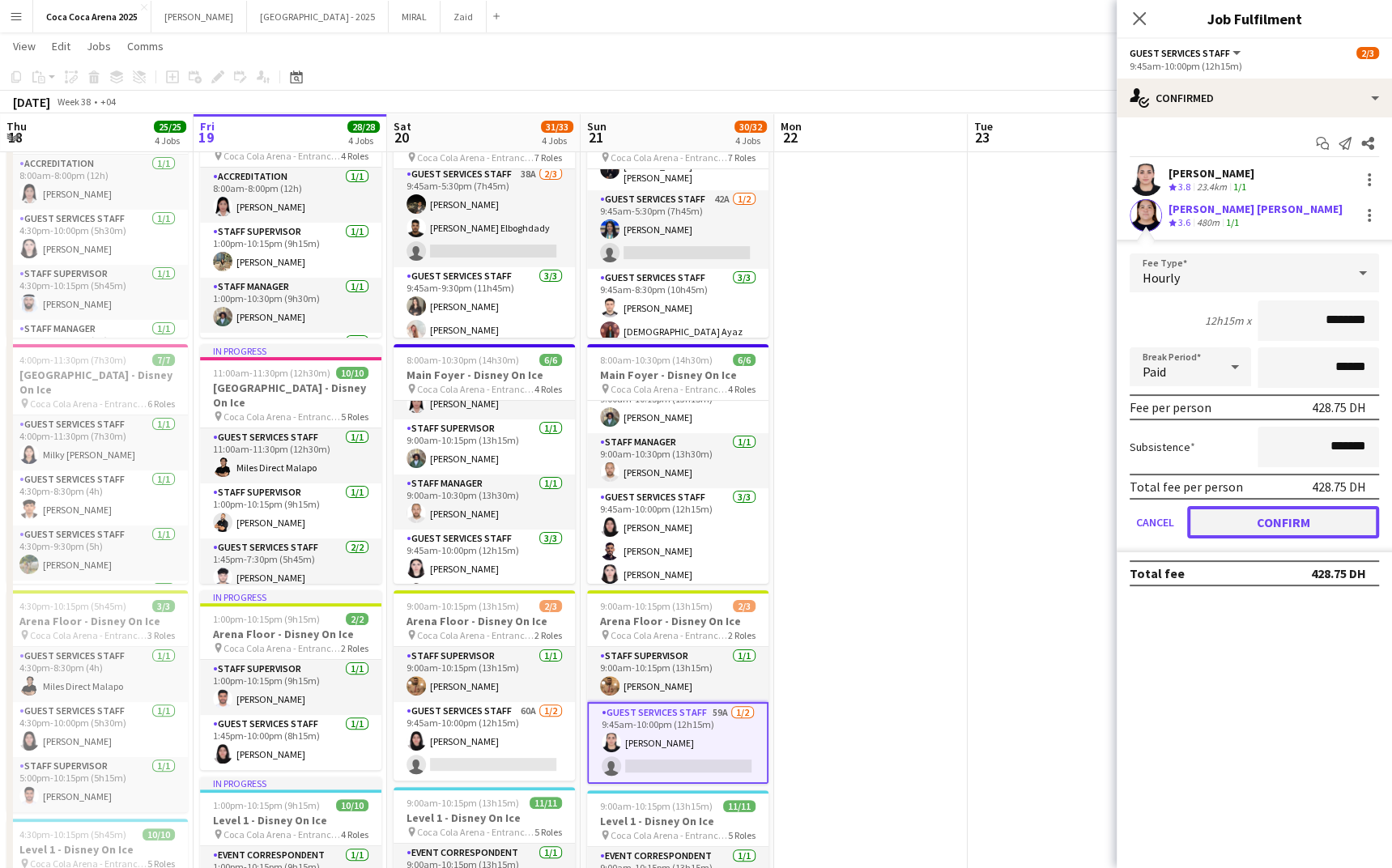
click at [1257, 513] on button "Confirm" at bounding box center [1283, 522] width 192 height 32
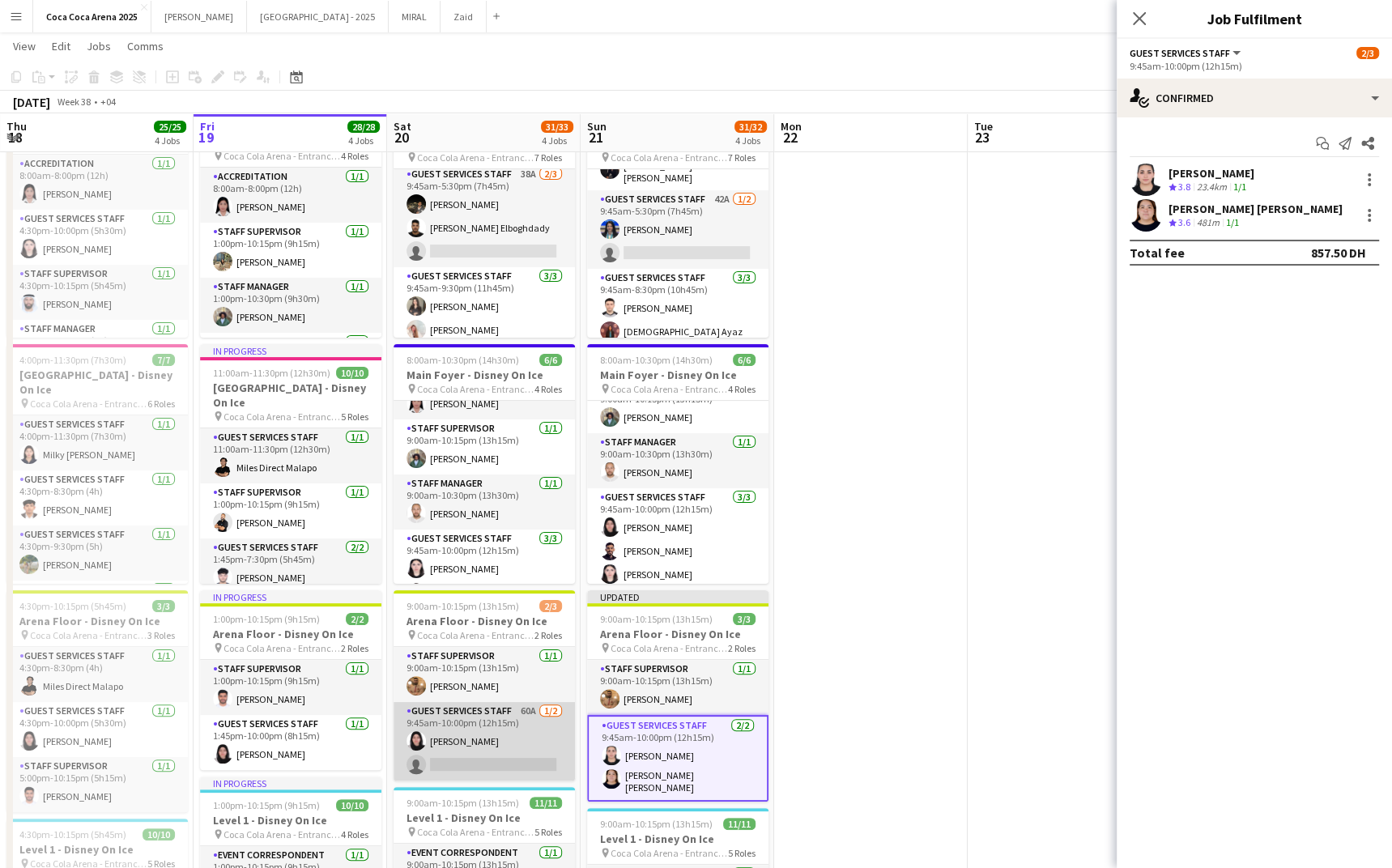
click at [469, 750] on app-card-role "Guest Services Staff 60A 1/2 9:45am-10:00pm (12h15m) Rawan Sarris single-neutra…" at bounding box center [485, 741] width 182 height 79
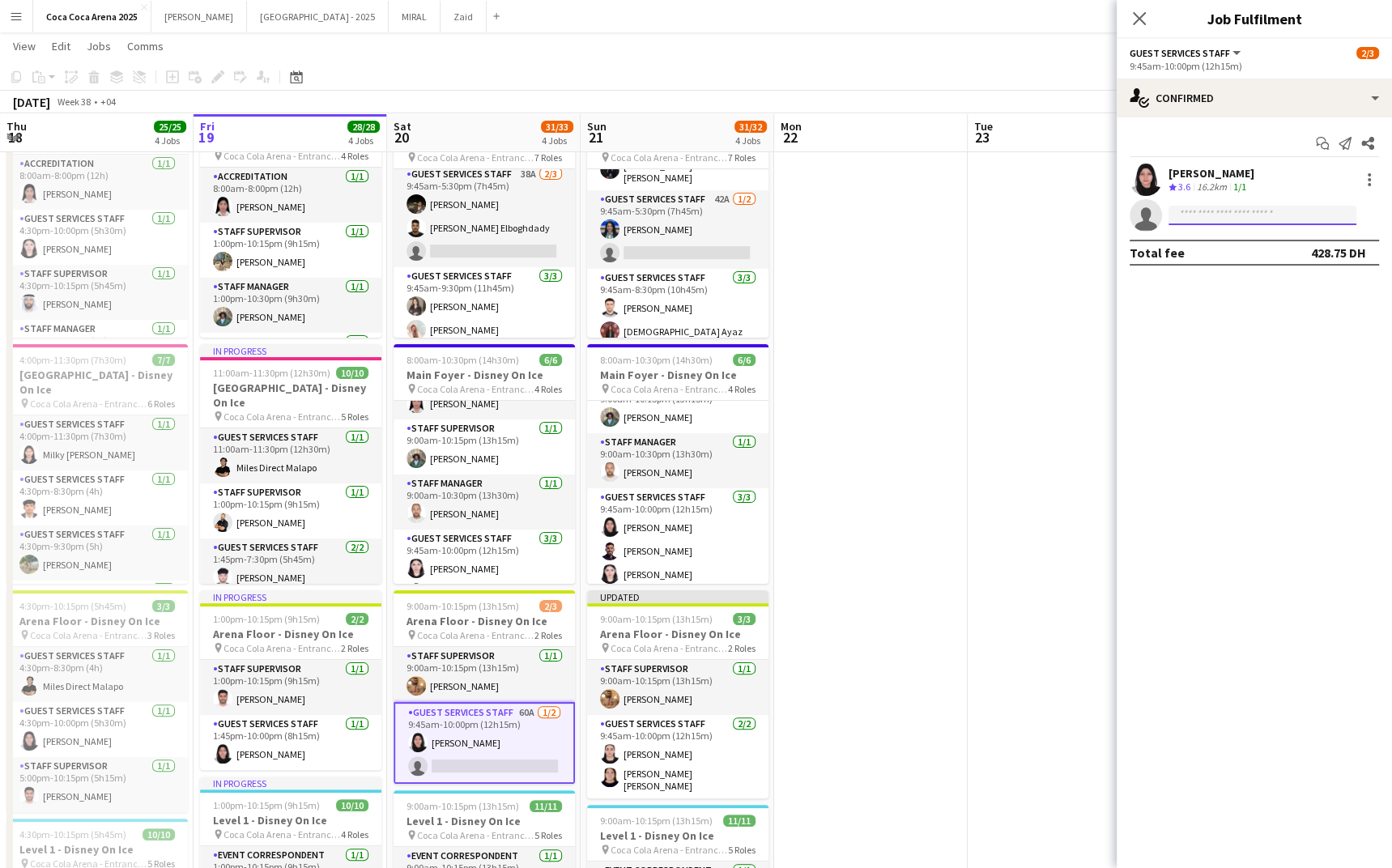
click at [1210, 210] on input at bounding box center [1262, 215] width 188 height 20
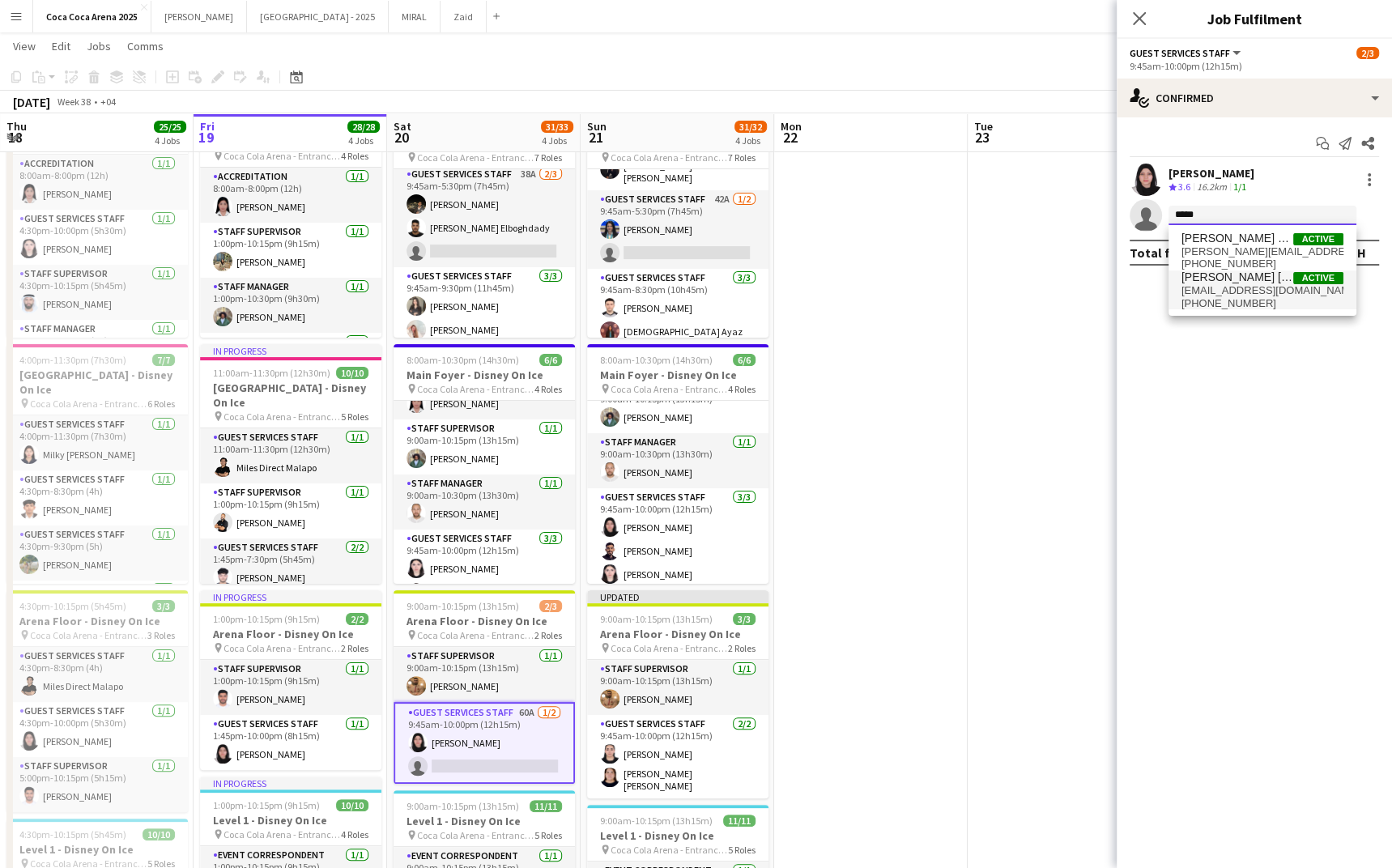
type input "*****"
click at [1227, 290] on span "robieanndavid11@gmail.com" at bounding box center [1262, 290] width 162 height 13
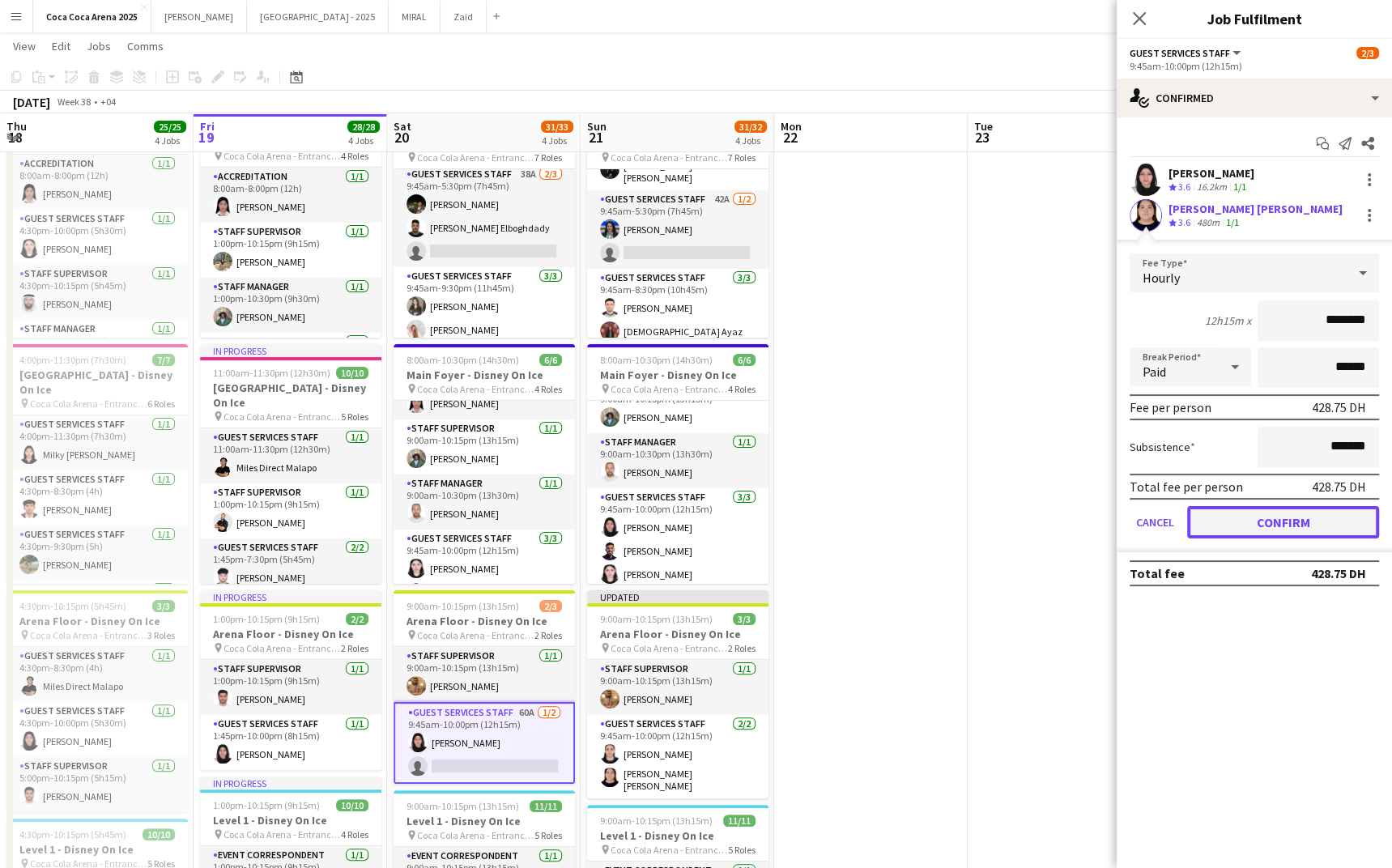
click at [1212, 524] on button "Confirm" at bounding box center [1283, 522] width 192 height 32
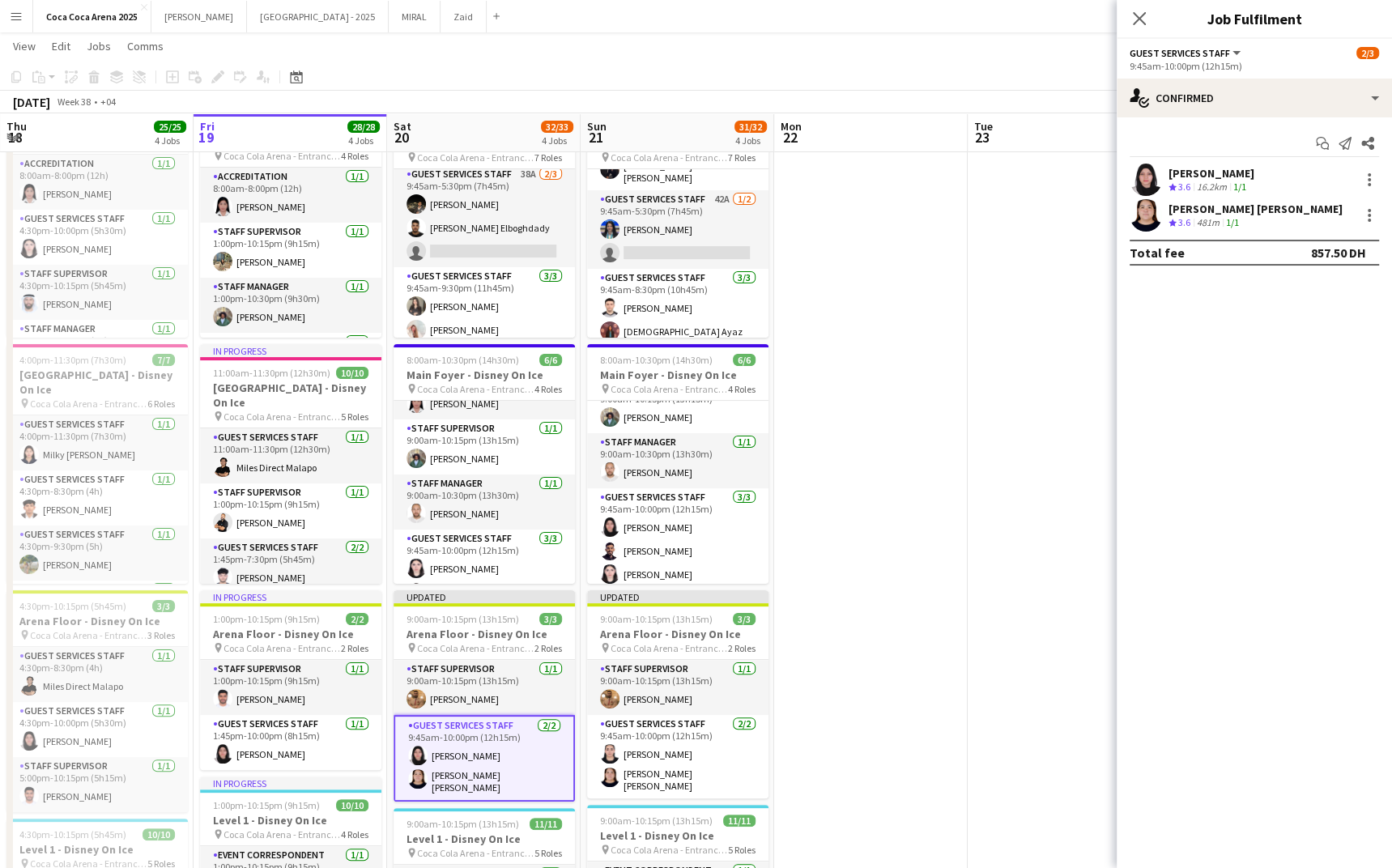
click at [986, 517] on app-date-cell at bounding box center [1064, 599] width 194 height 1015
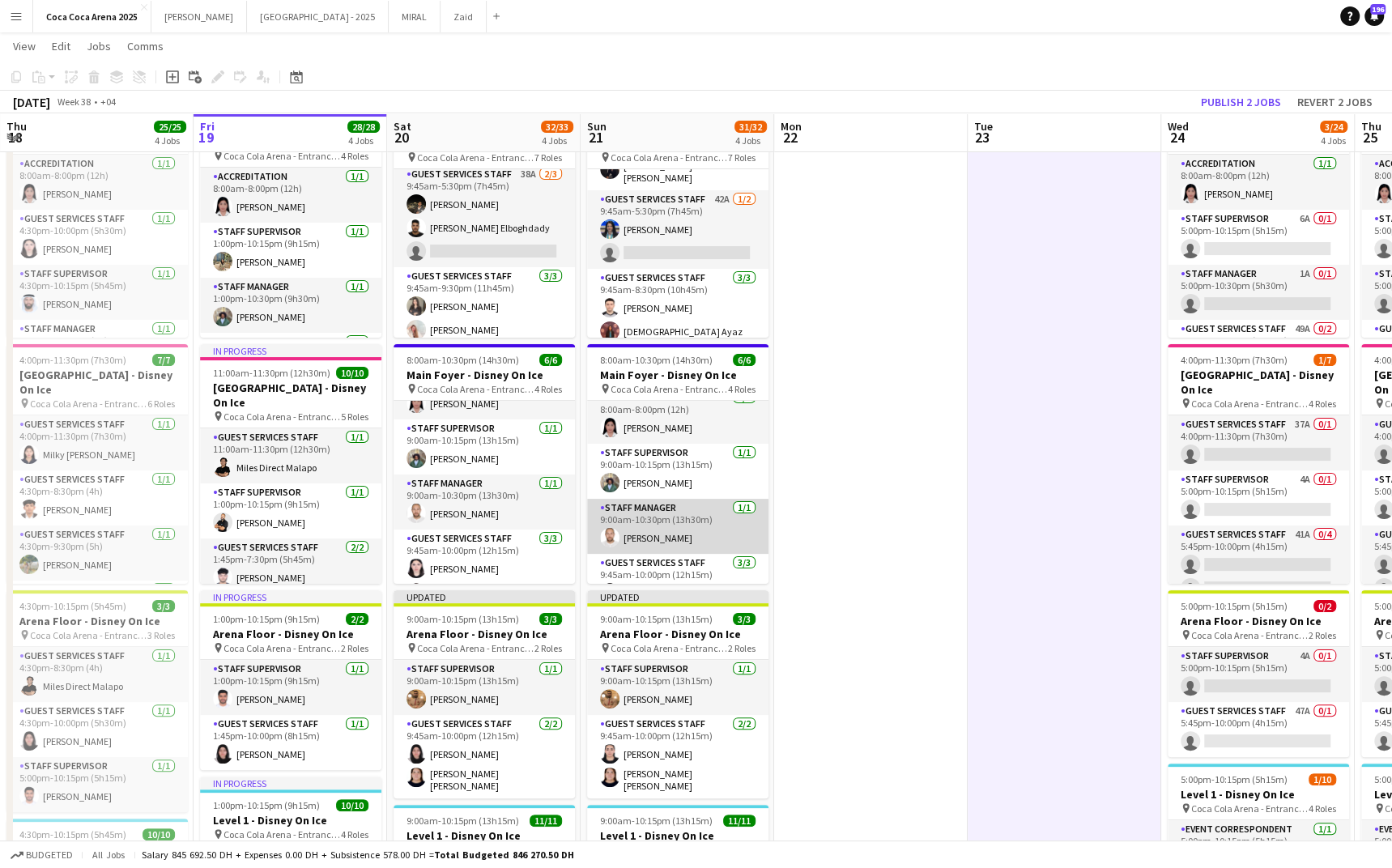
scroll to position [8, 0]
click at [1253, 106] on button "Publish 2 jobs" at bounding box center [1241, 102] width 93 height 21
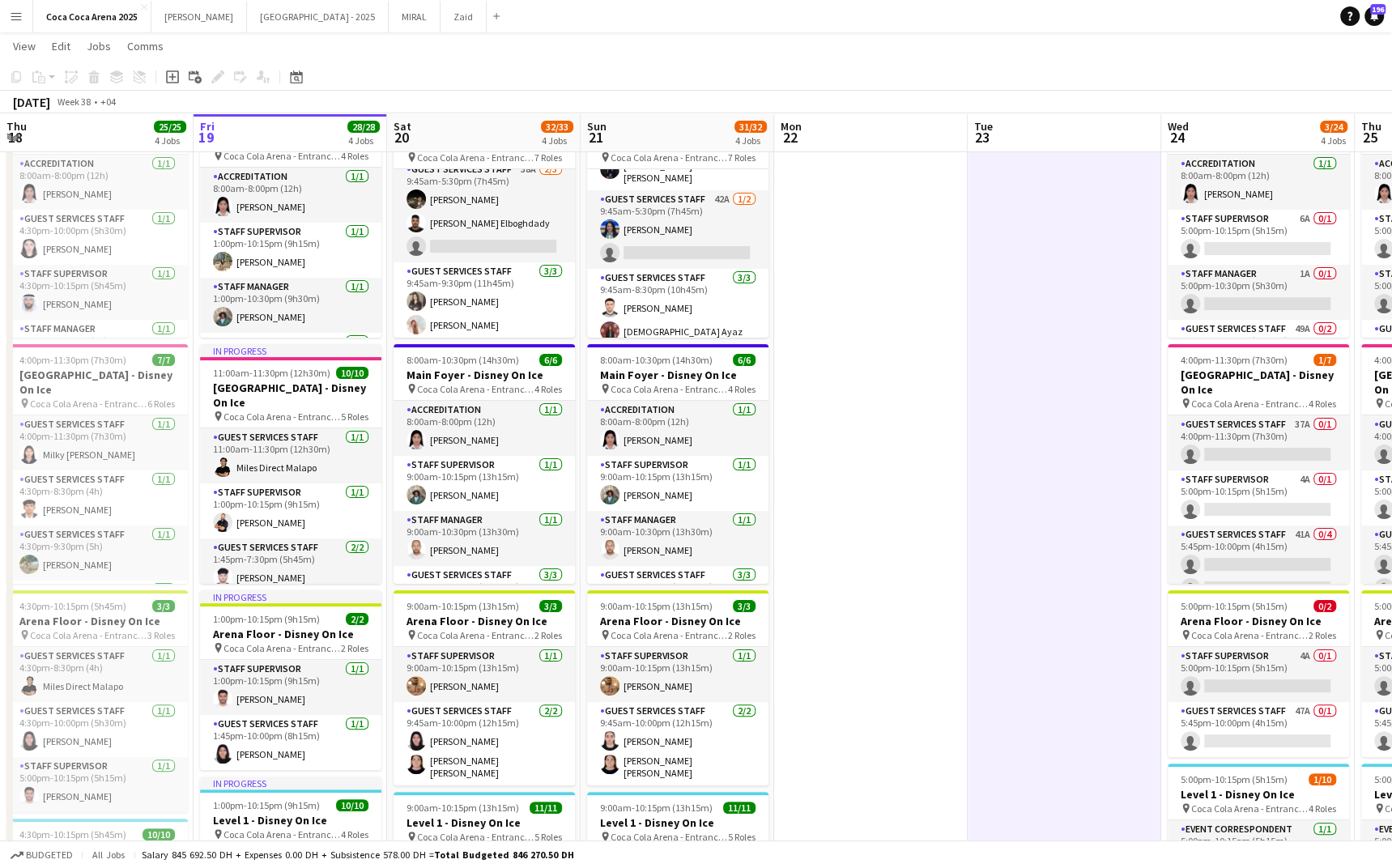
scroll to position [126, 0]
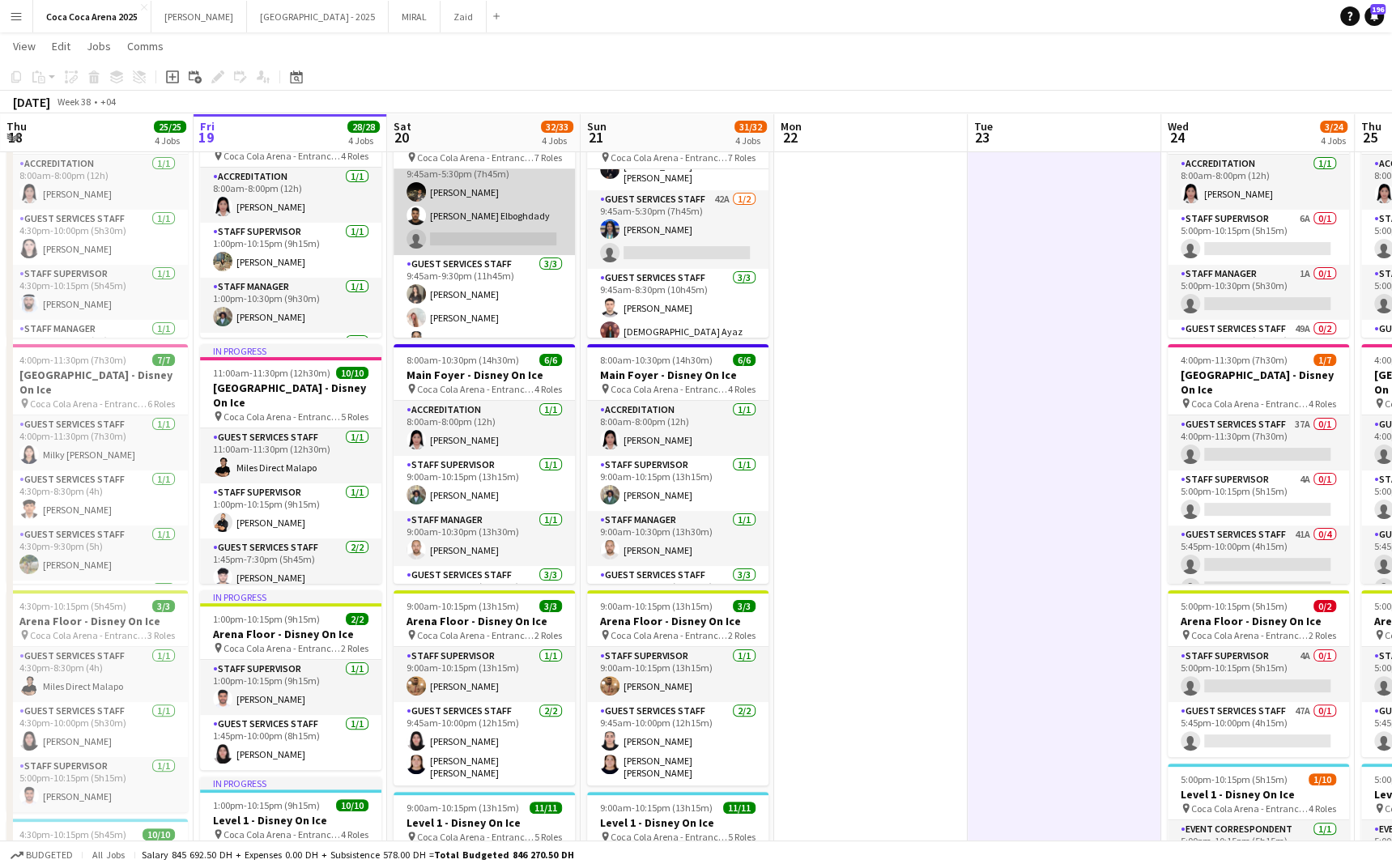
click at [480, 218] on app-card-role "Guest Services Staff 38A 2/3 9:45am-5:30pm (7h45m) Zeyad Elboghdady Ehab Elbogh…" at bounding box center [485, 204] width 182 height 102
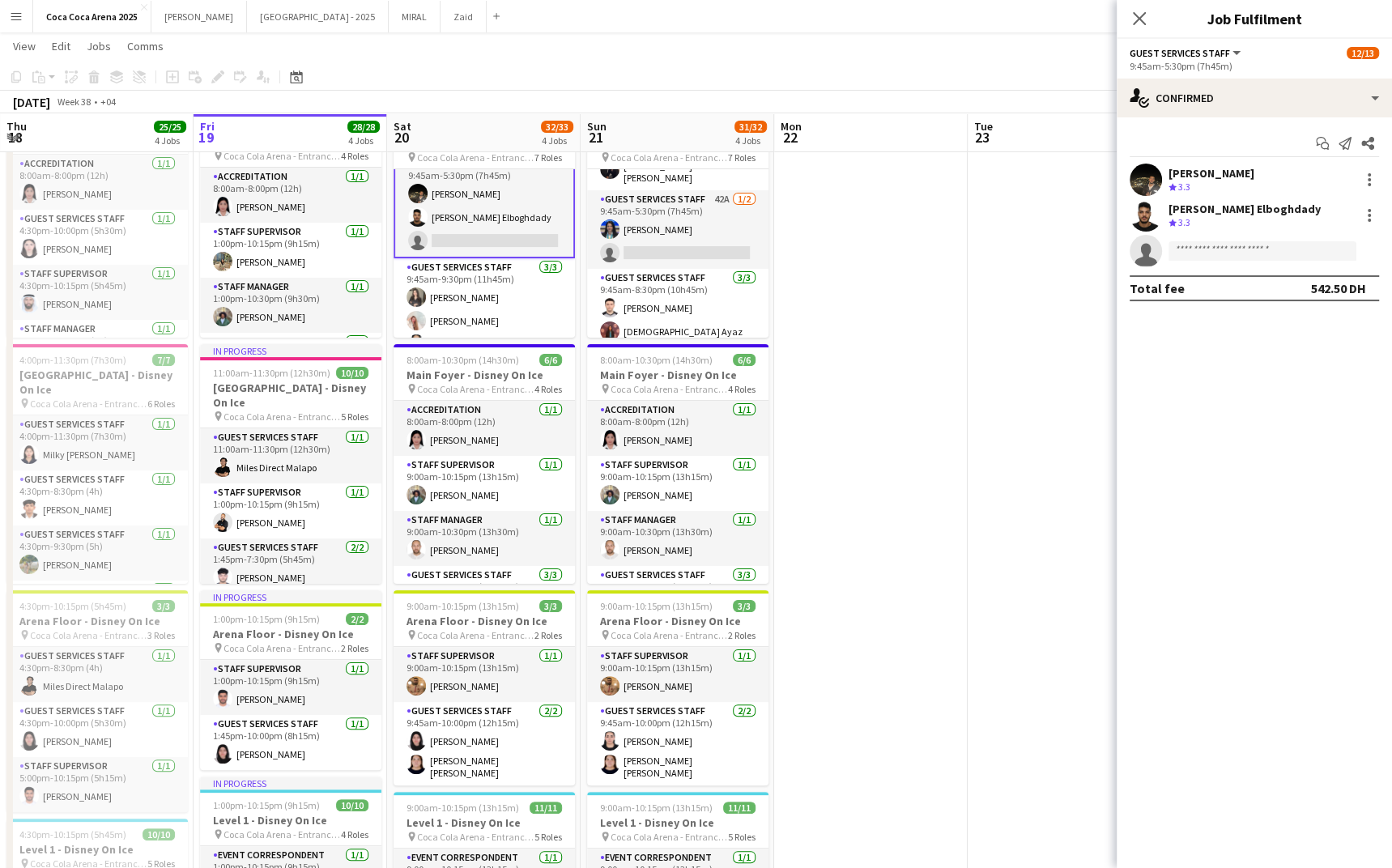
scroll to position [128, 0]
click at [1176, 250] on input at bounding box center [1262, 250] width 188 height 20
type input "**********"
click at [1192, 288] on span "[EMAIL_ADDRESS][DOMAIN_NAME]" at bounding box center [1262, 287] width 162 height 13
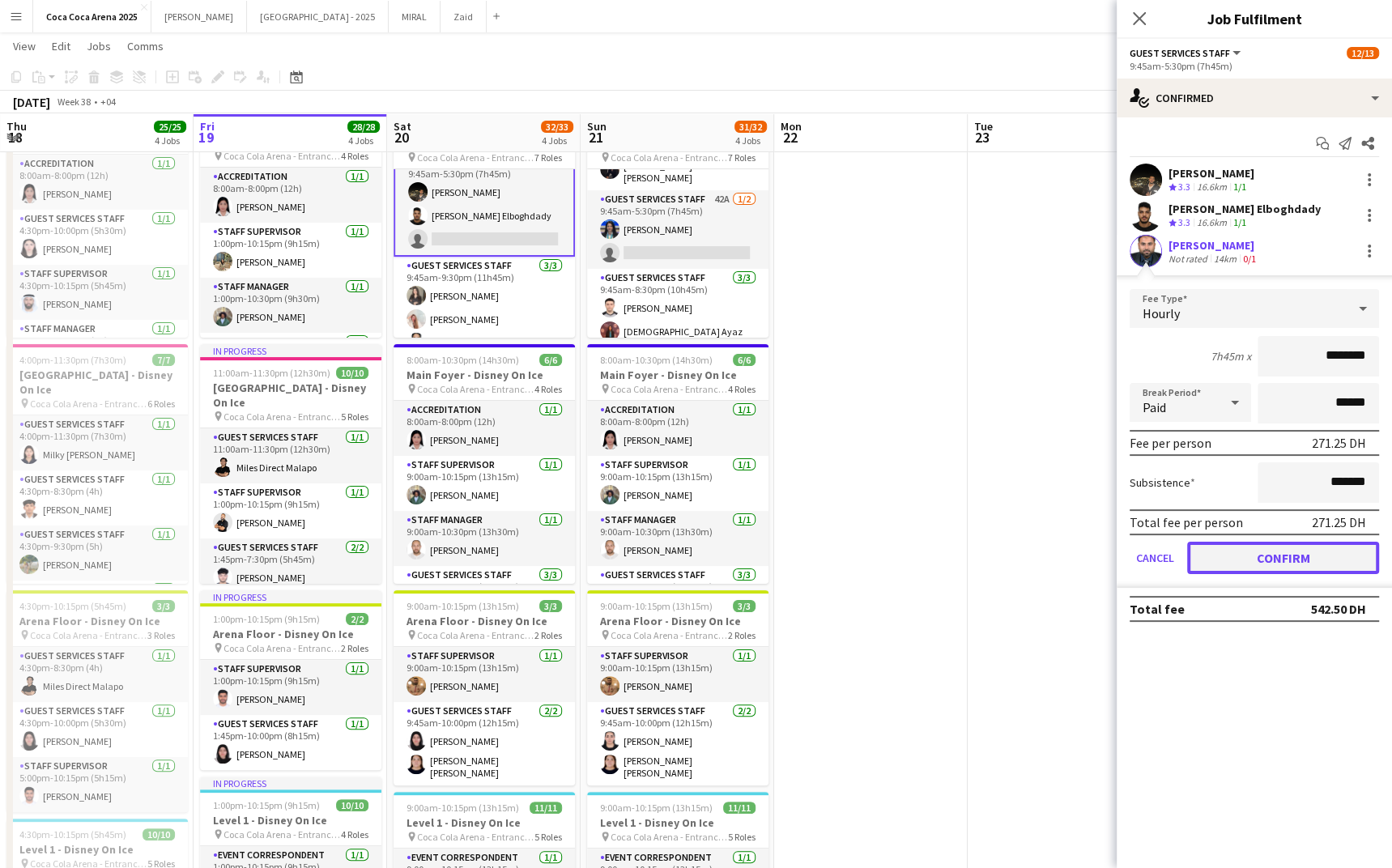
click at [1221, 550] on button "Confirm" at bounding box center [1283, 557] width 192 height 32
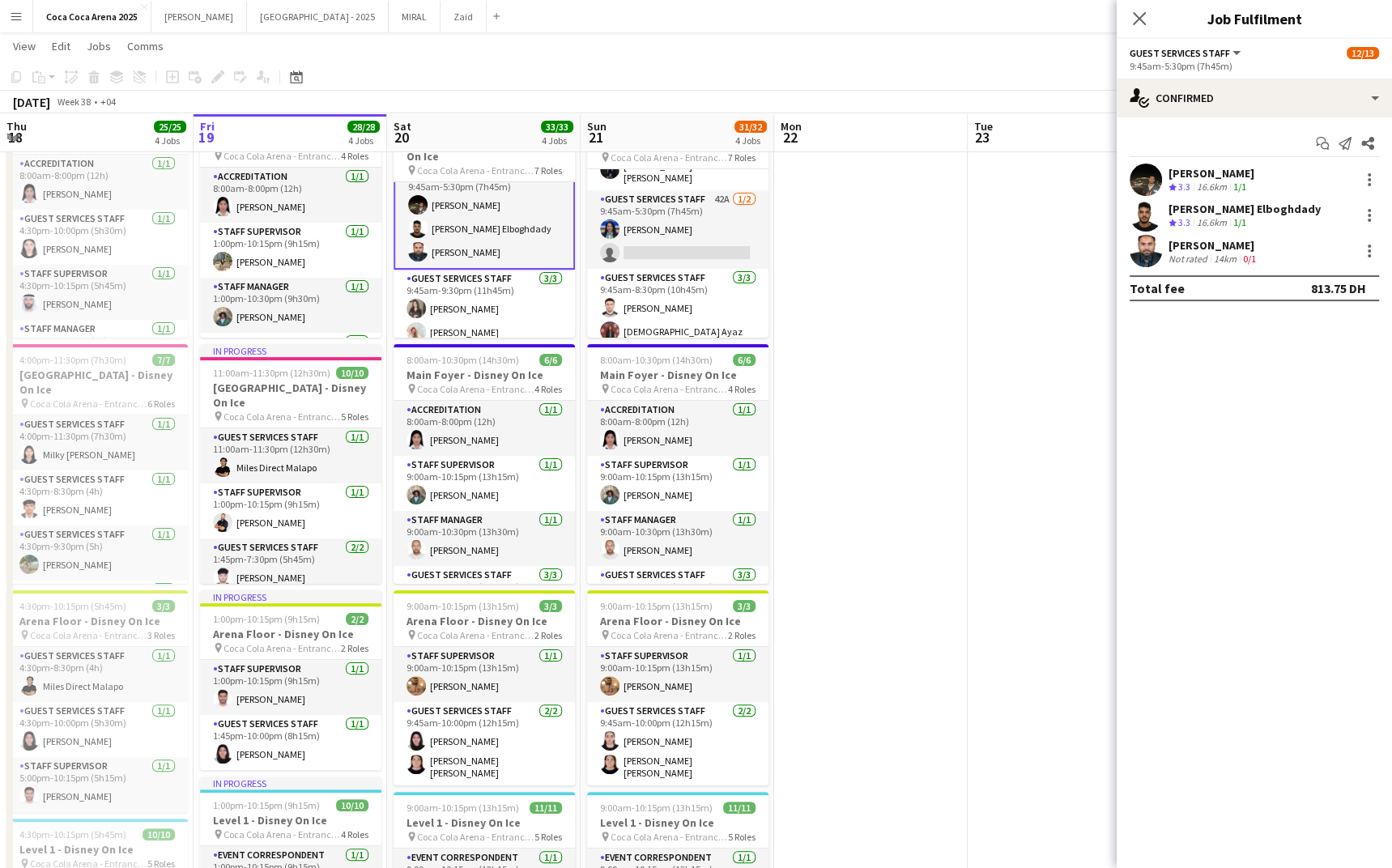
click at [454, 221] on app-card-role "Guest Services Staff [DATE] 9:45am-5:30pm (7h45m) [PERSON_NAME] [PERSON_NAME] E…" at bounding box center [485, 217] width 182 height 105
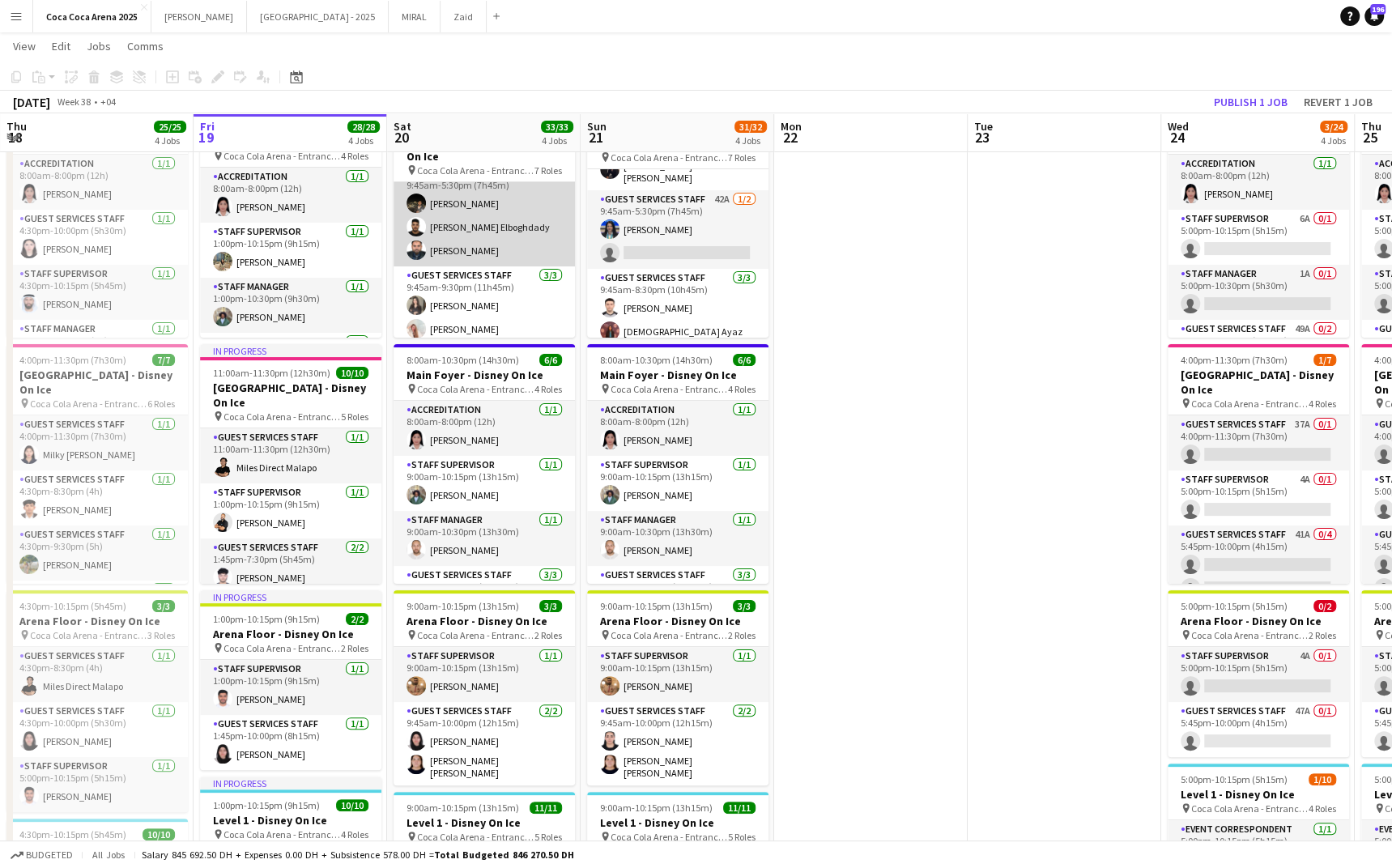
scroll to position [126, 0]
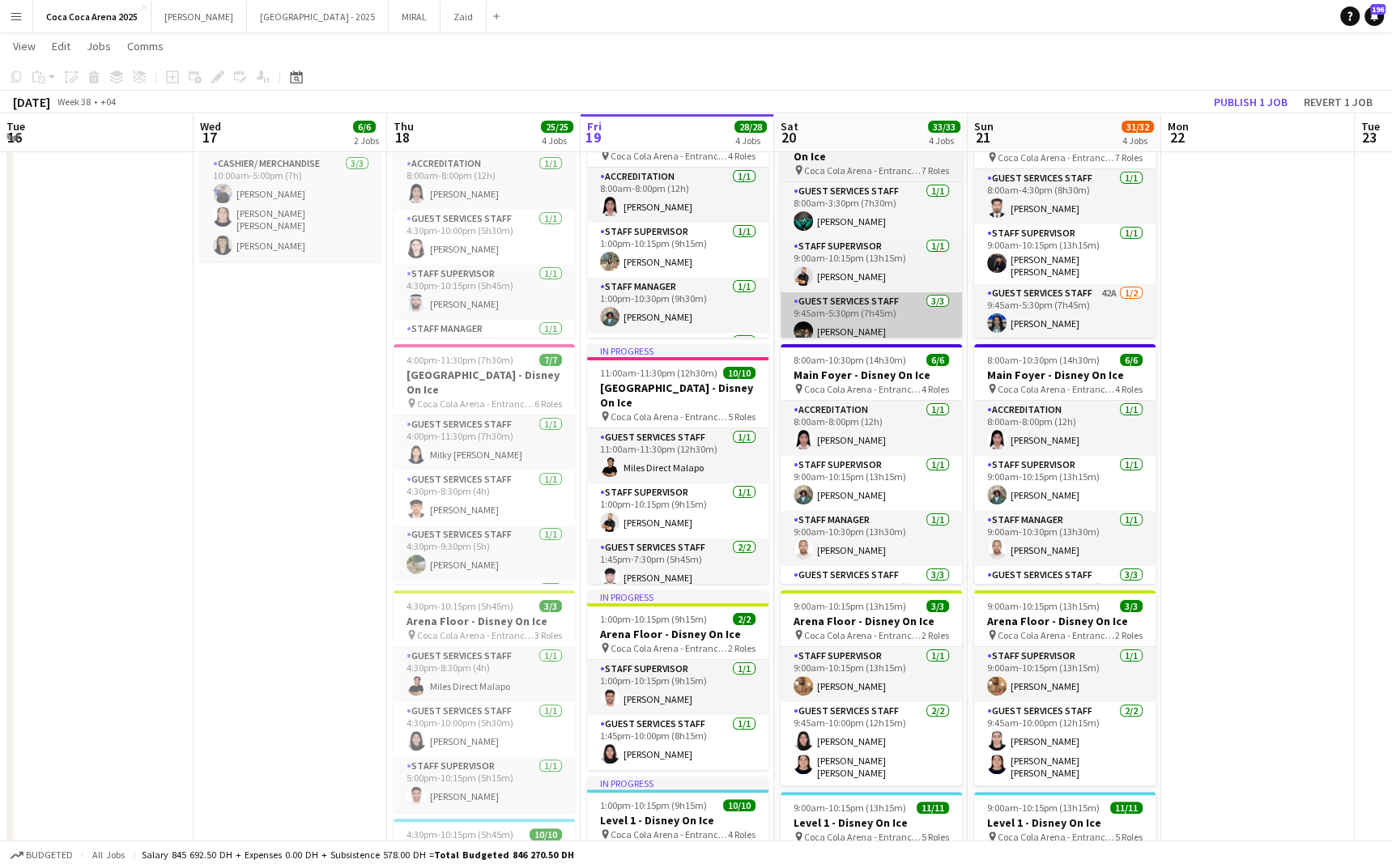
scroll to position [94, 0]
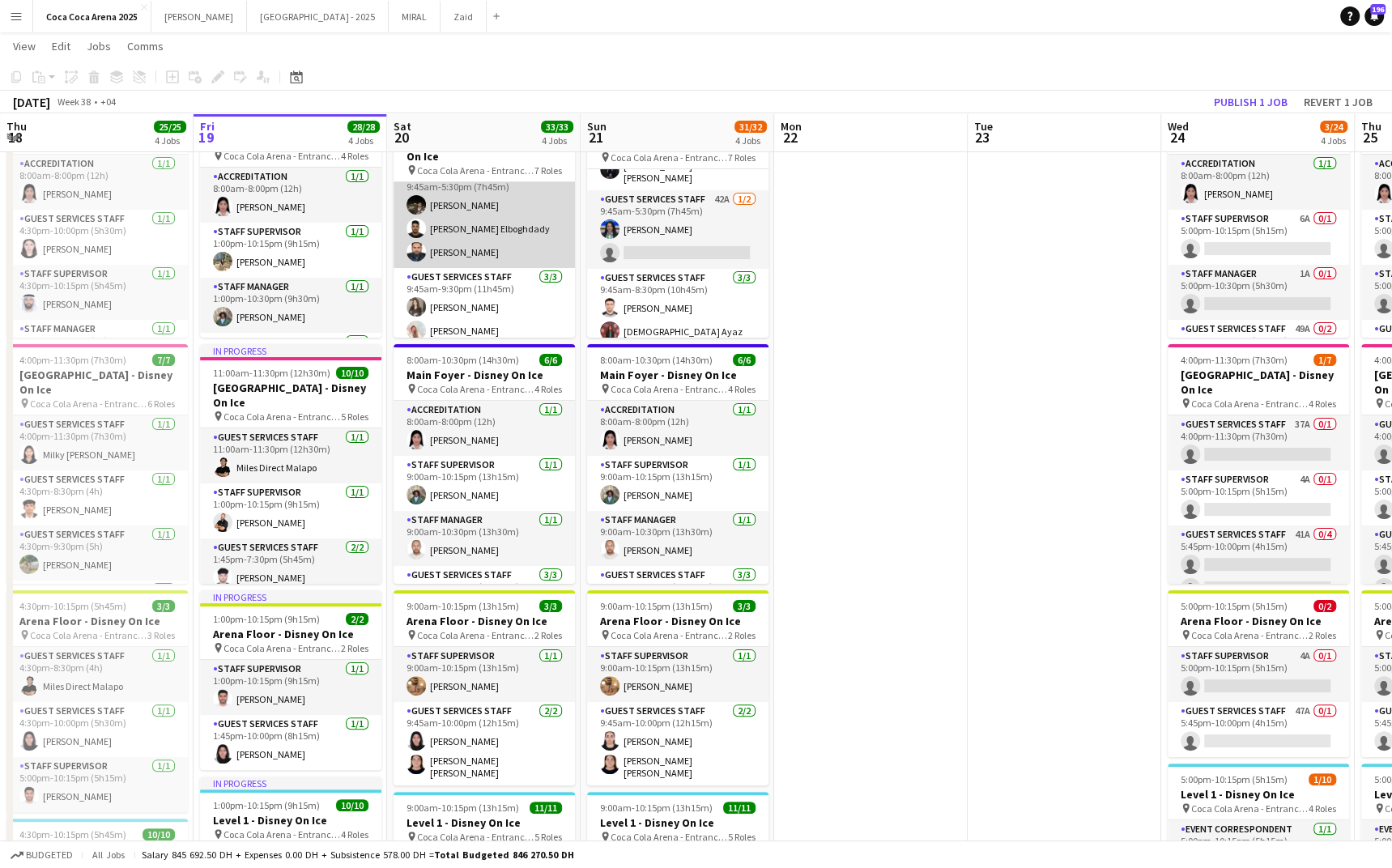
click at [505, 241] on app-card-role "Guest Services Staff [DATE] 9:45am-5:30pm (7h45m) [PERSON_NAME] [PERSON_NAME] E…" at bounding box center [485, 217] width 182 height 102
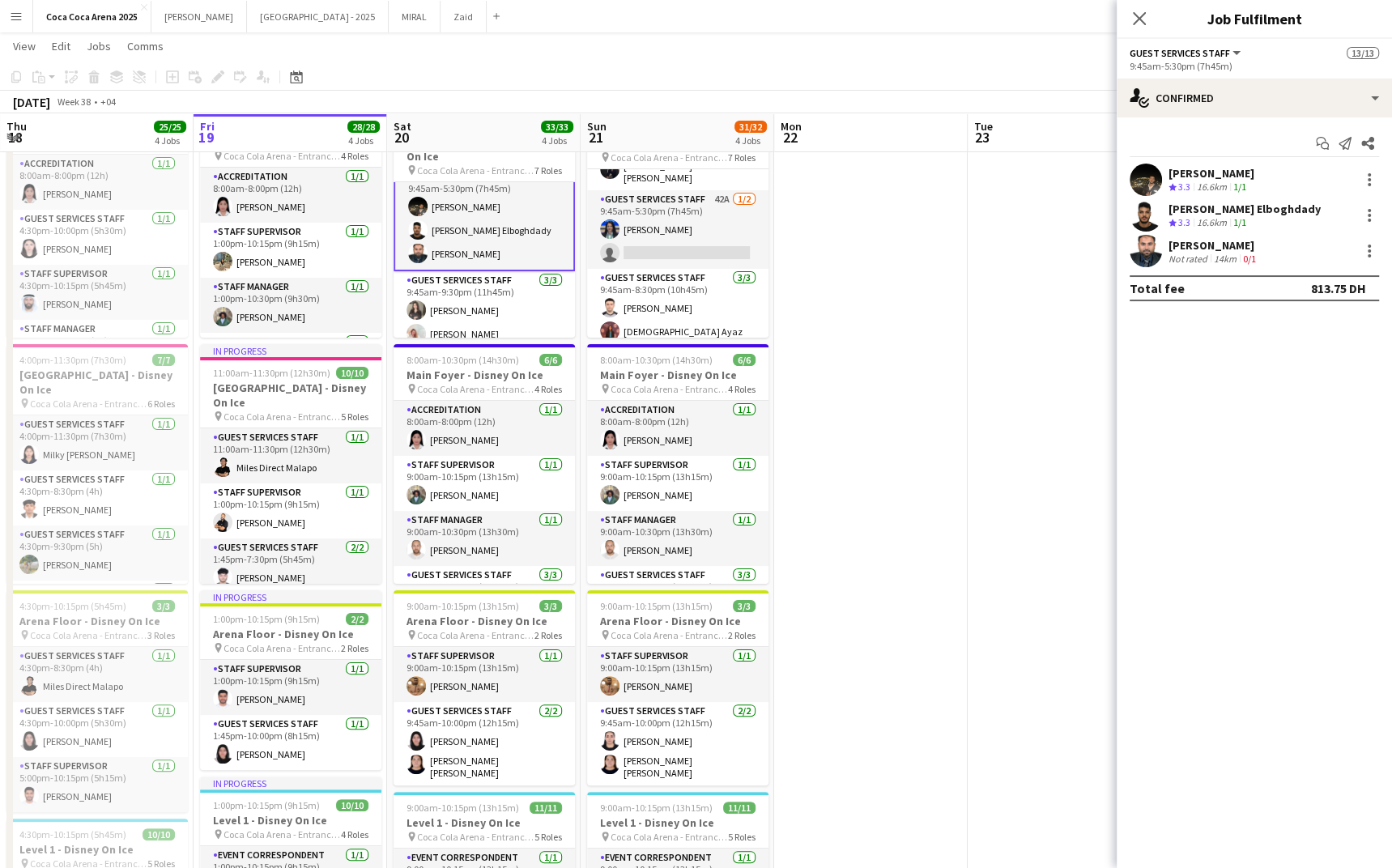
scroll to position [128, 0]
click at [1204, 254] on div "Not rated" at bounding box center [1190, 259] width 42 height 12
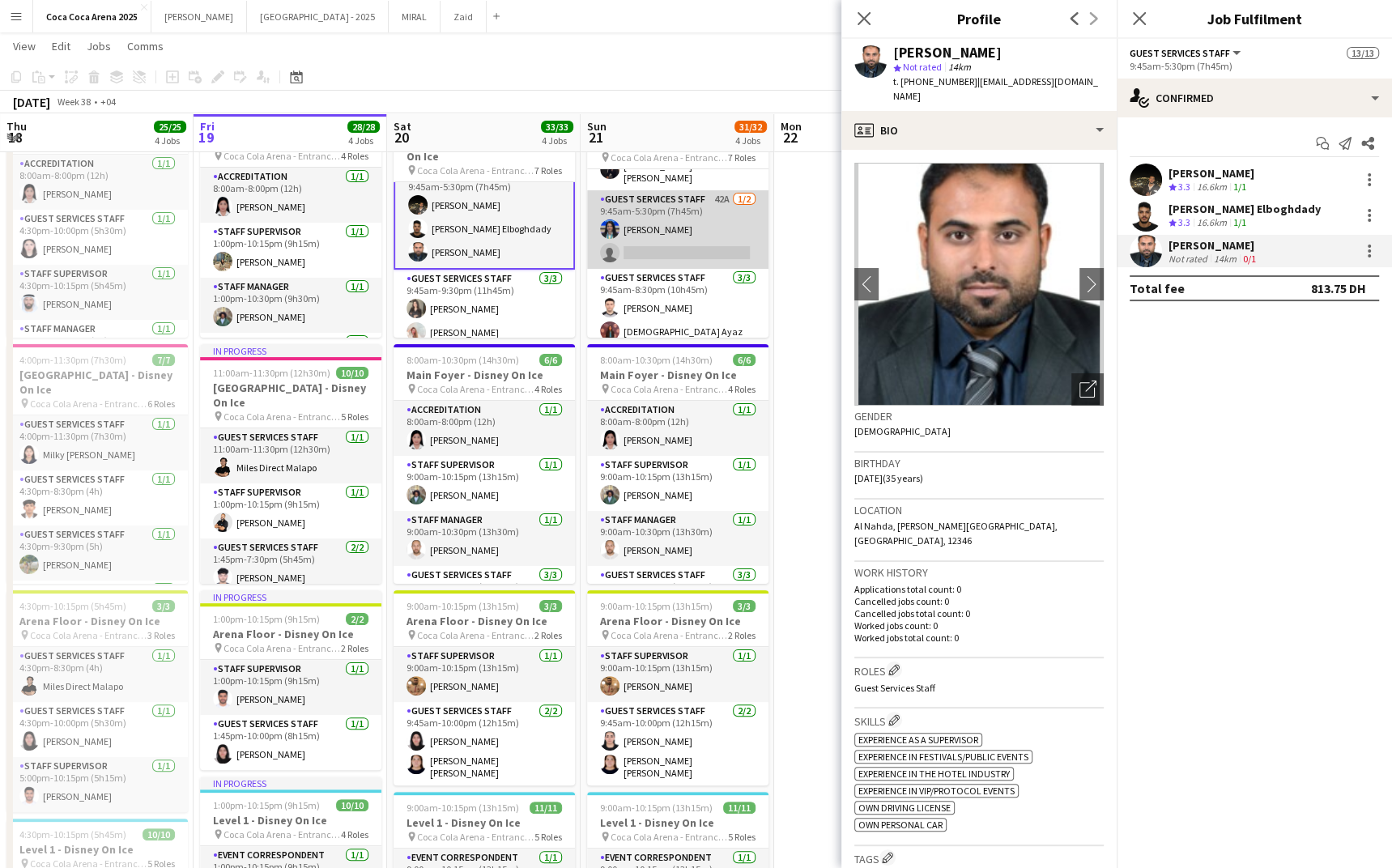
click at [660, 221] on app-card-role "Guest Services Staff 42A [DATE] 9:45am-5:30pm (7h45m) [PERSON_NAME] single-neut…" at bounding box center [678, 229] width 182 height 79
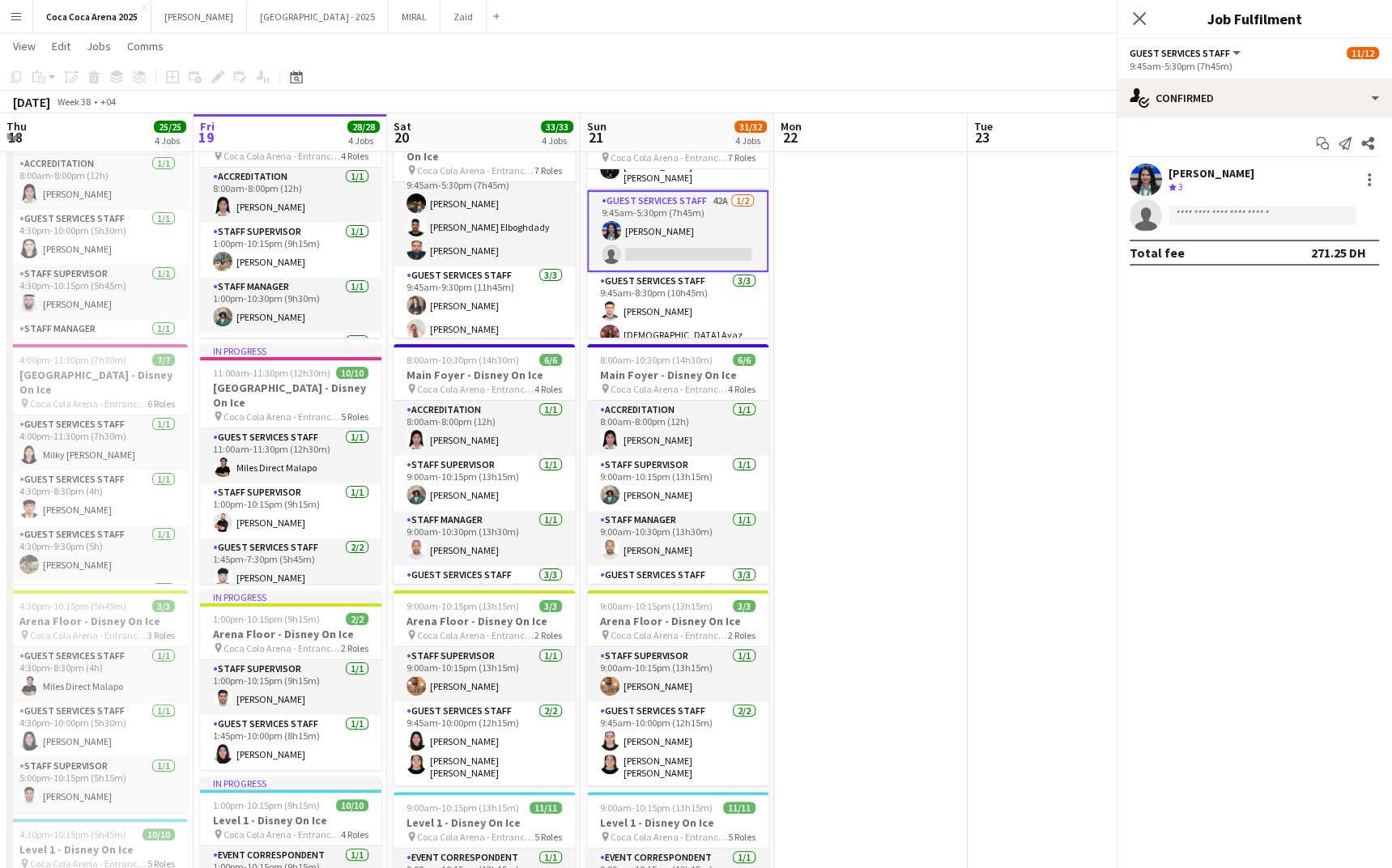
scroll to position [126, 0]
click at [1226, 211] on input at bounding box center [1262, 215] width 188 height 20
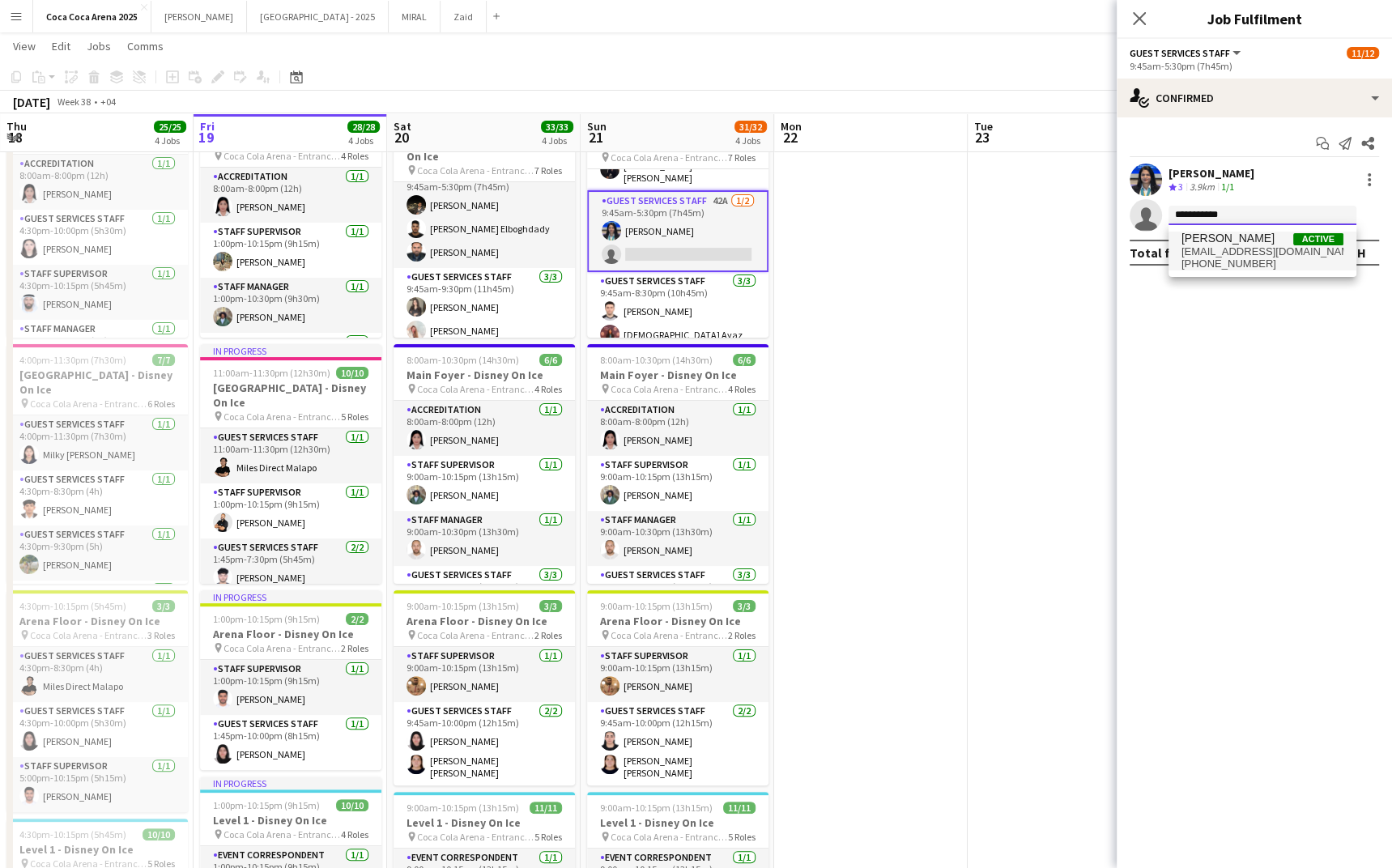
type input "**********"
click at [1227, 256] on span "[EMAIL_ADDRESS][DOMAIN_NAME]" at bounding box center [1262, 251] width 162 height 13
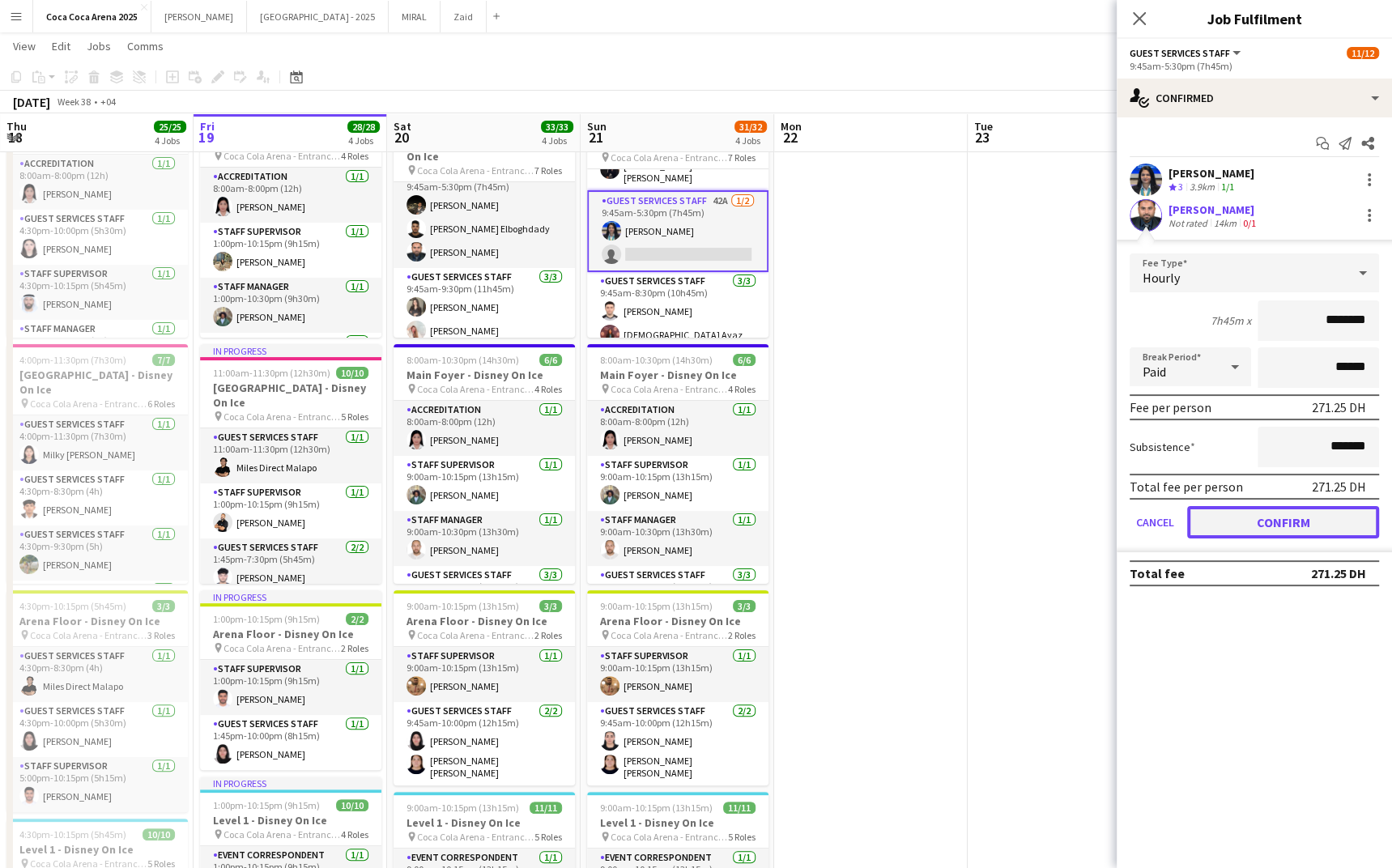
click at [1231, 528] on button "Confirm" at bounding box center [1283, 522] width 192 height 32
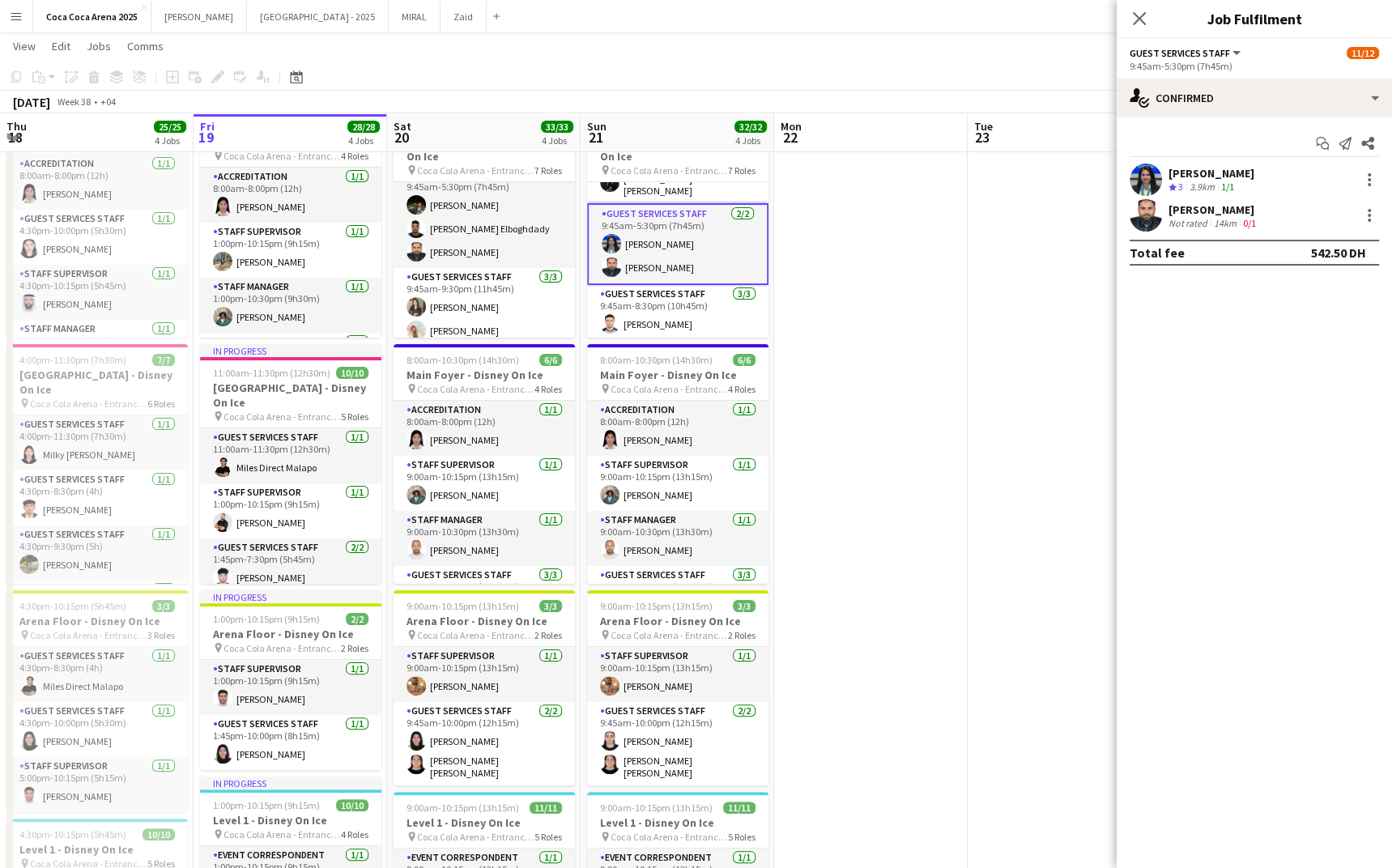
click at [888, 420] on app-date-cell at bounding box center [871, 599] width 194 height 1015
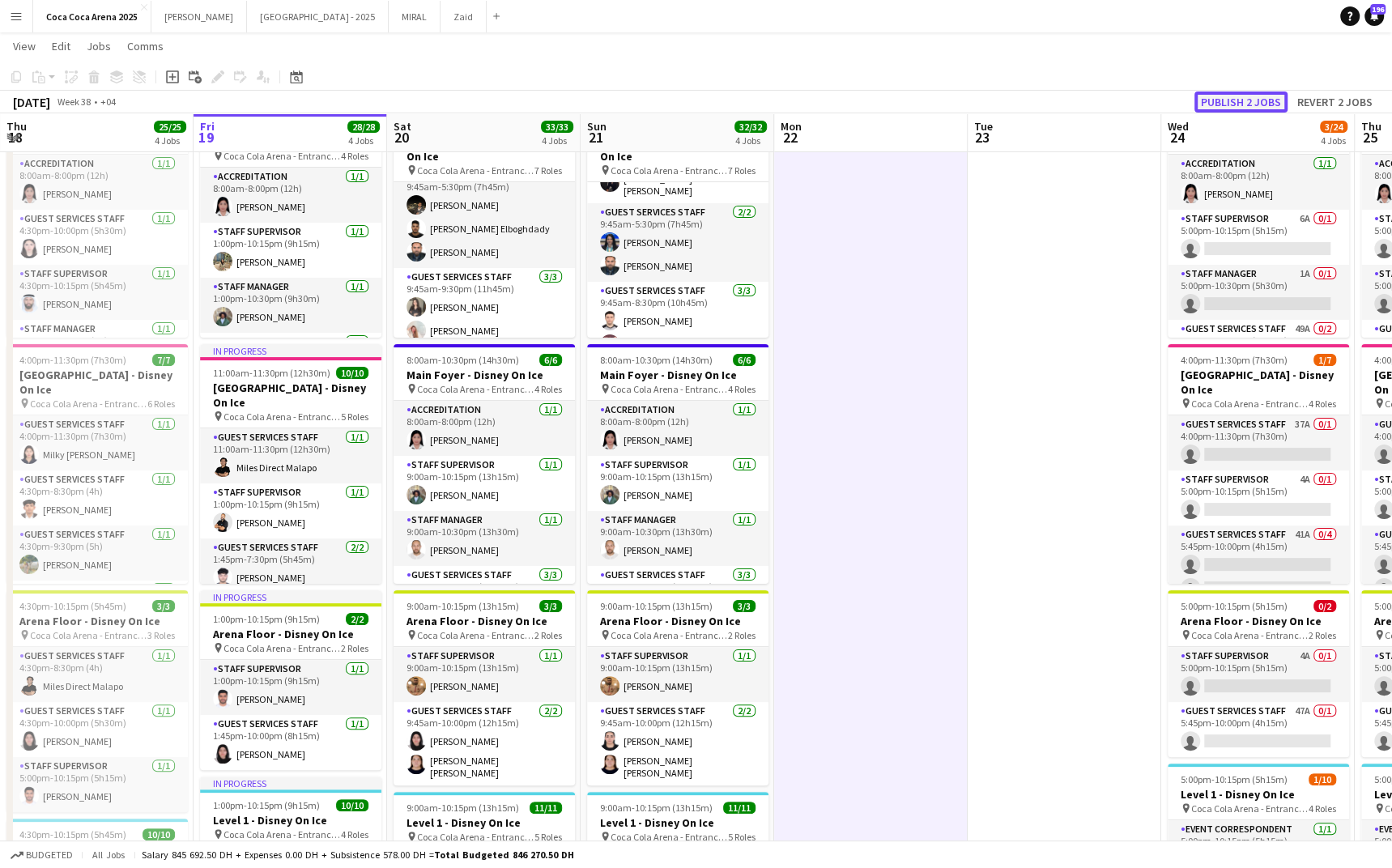
click at [1227, 101] on button "Publish 2 jobs" at bounding box center [1241, 102] width 93 height 21
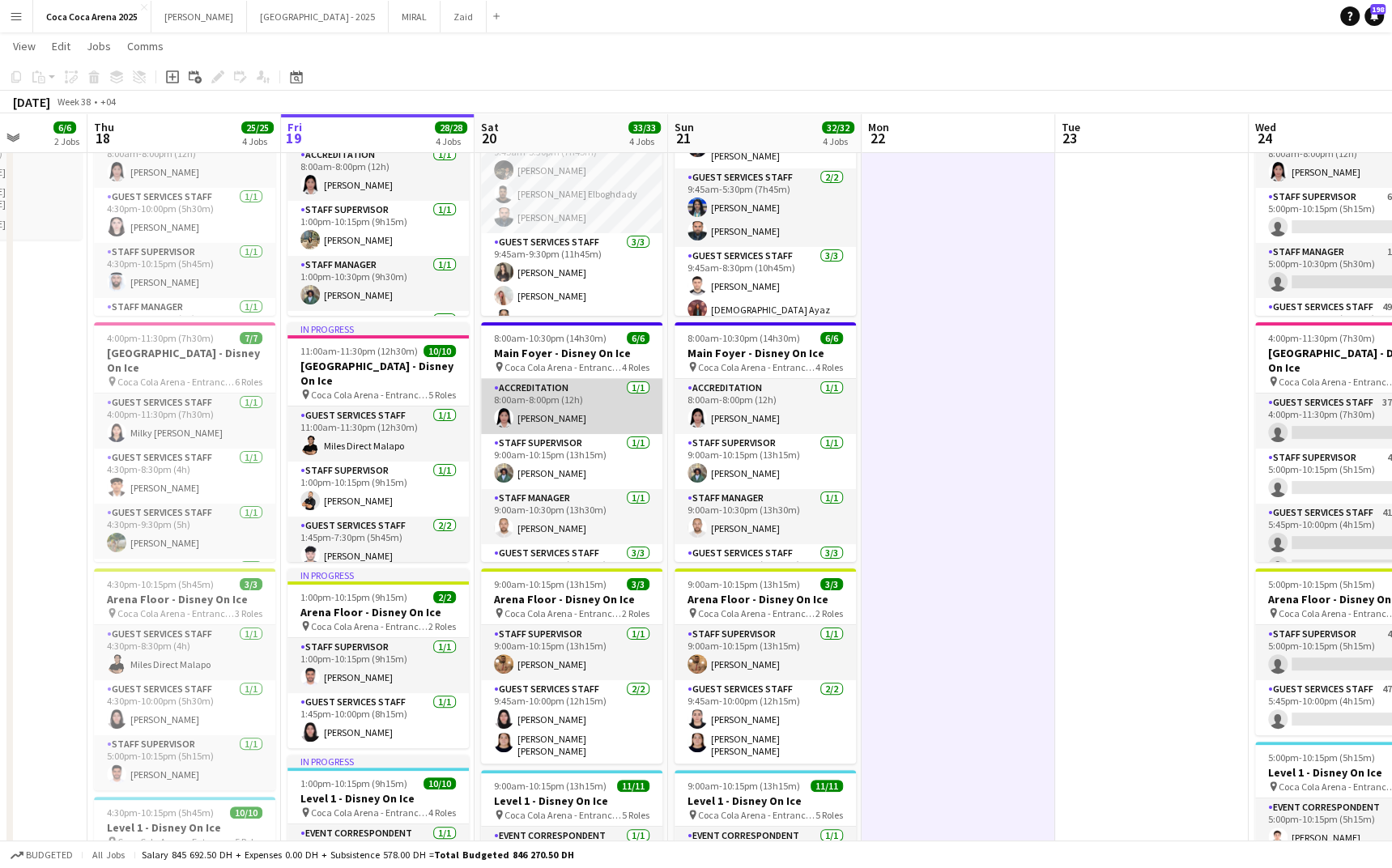
scroll to position [0, 0]
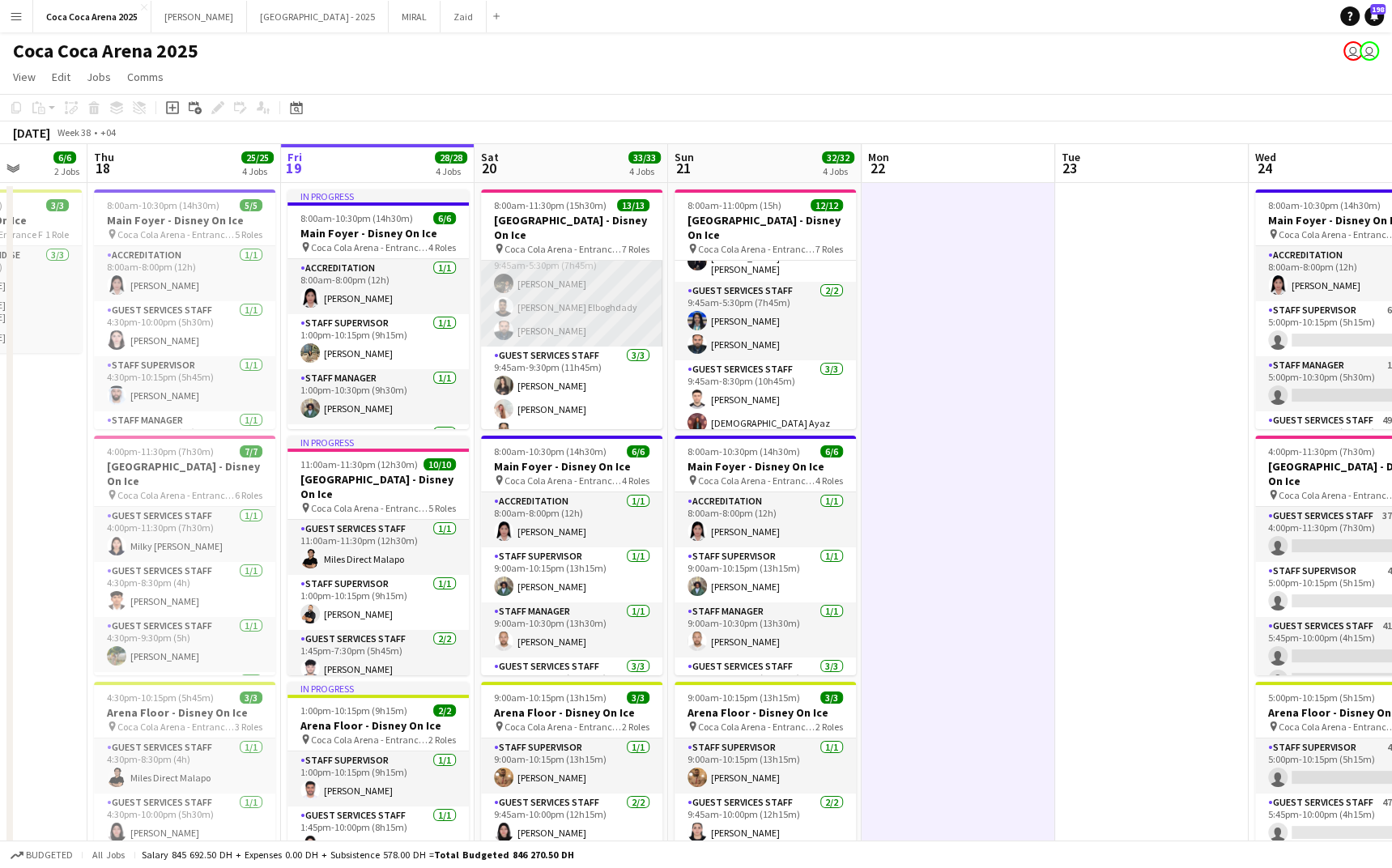
click at [586, 307] on app-card-role "Guest Services Staff [DATE] 9:45am-5:30pm (7h45m) [PERSON_NAME] [PERSON_NAME] E…" at bounding box center [572, 295] width 182 height 102
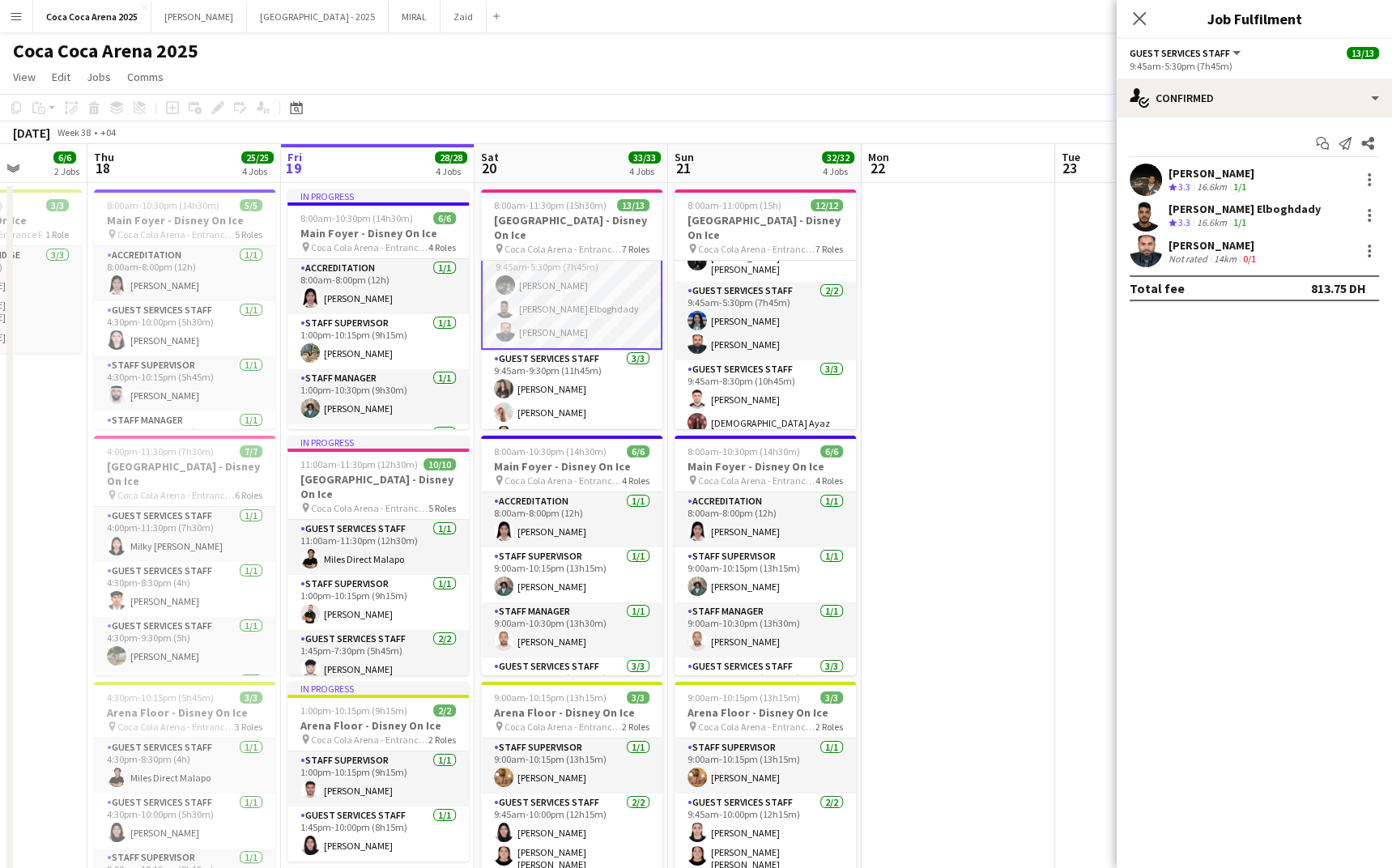
scroll to position [128, 0]
click at [1324, 140] on icon at bounding box center [1320, 141] width 9 height 8
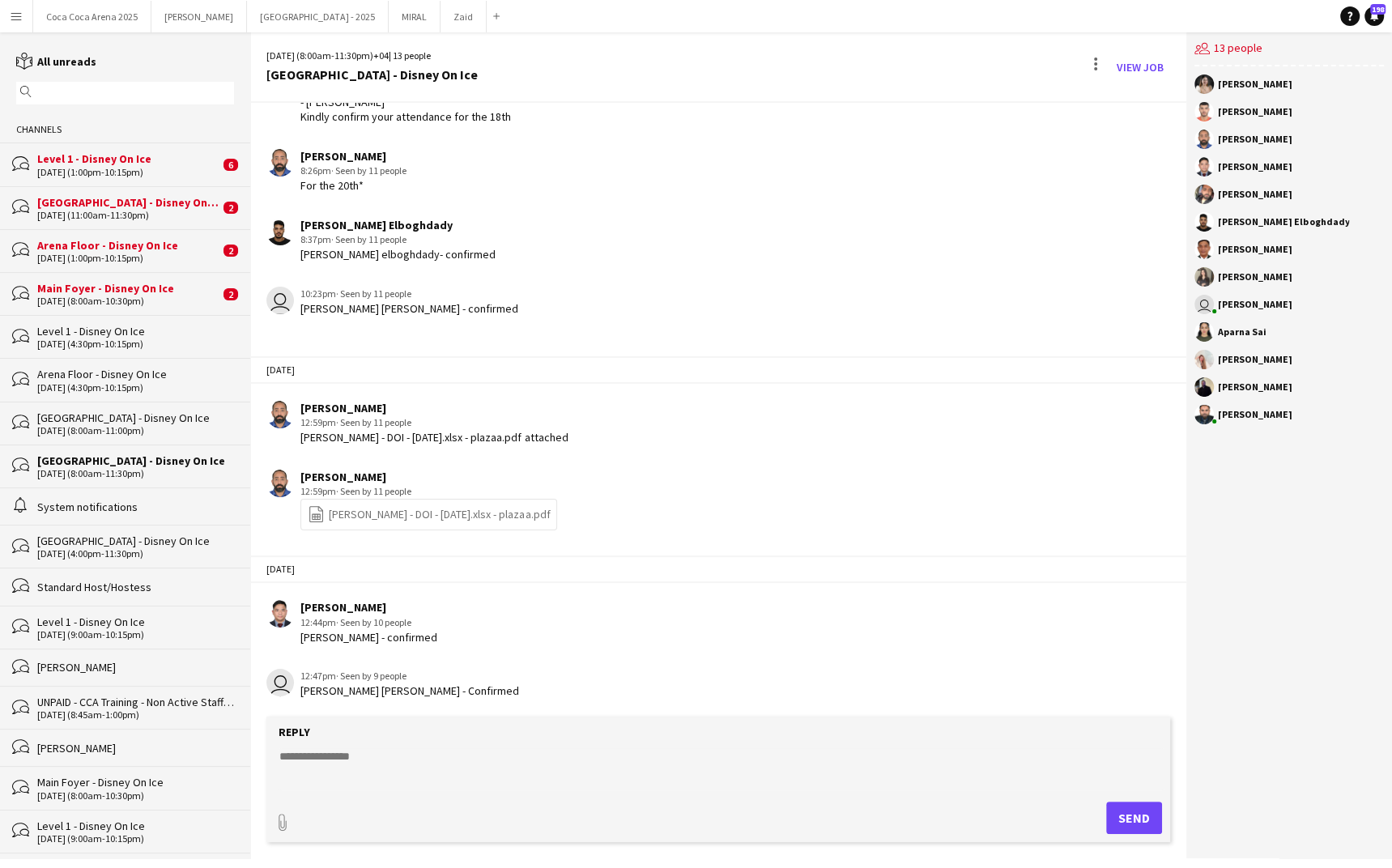
scroll to position [1039, 0]
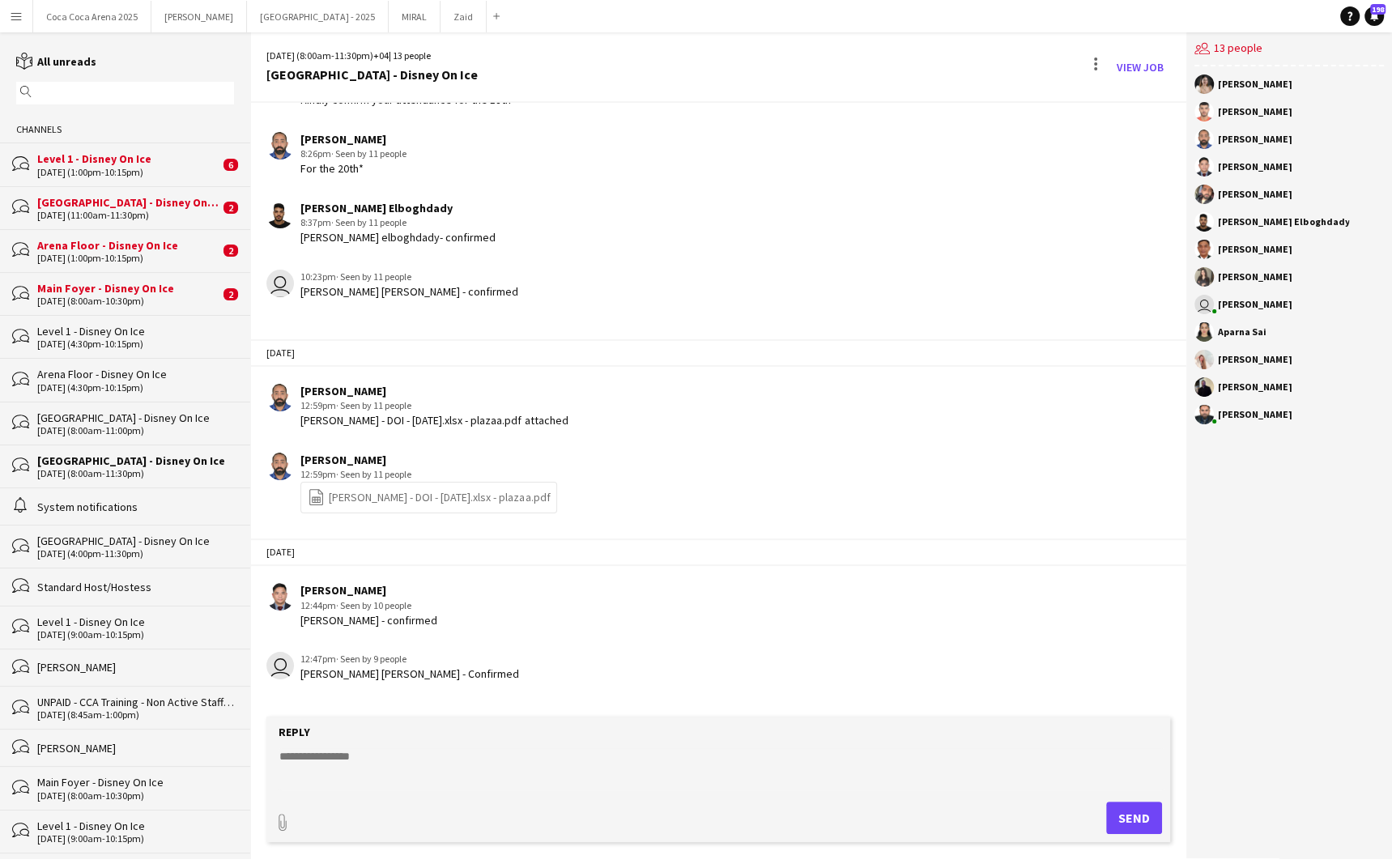
click at [115, 161] on div "Level 1 - Disney On Ice" at bounding box center [128, 158] width 182 height 14
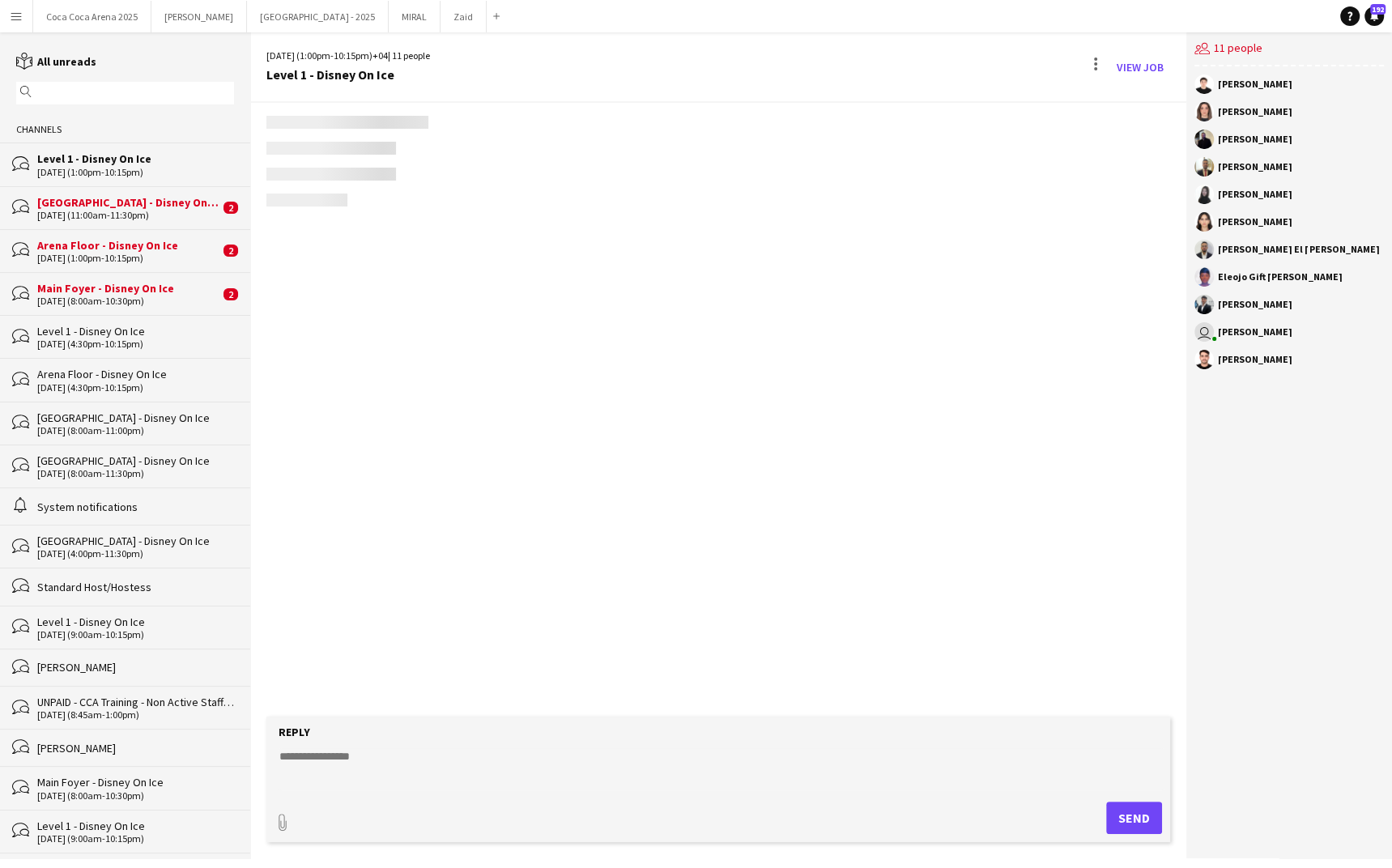
scroll to position [1280, 0]
